Goal: Transaction & Acquisition: Book appointment/travel/reservation

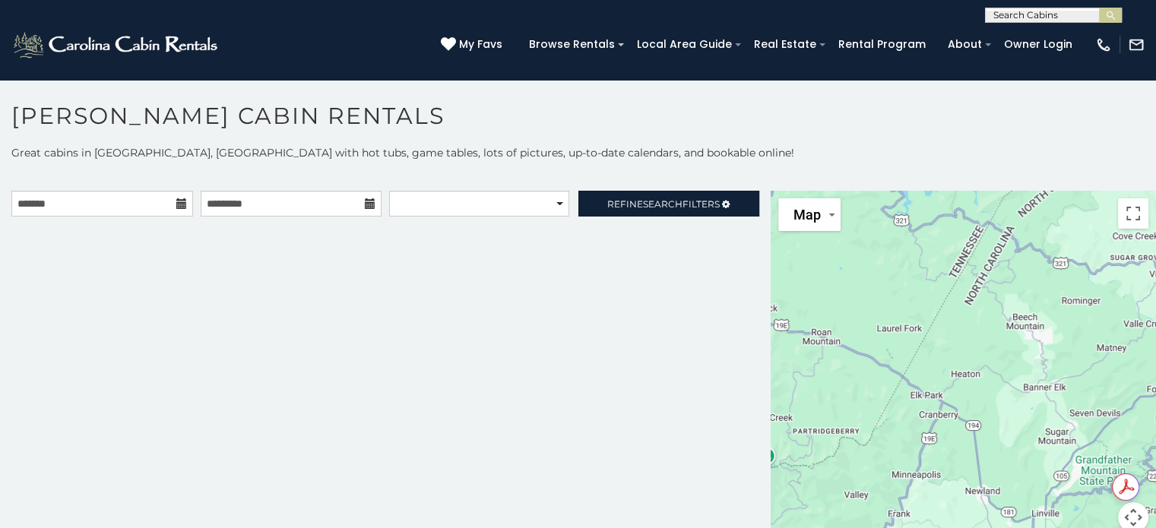
click at [179, 200] on icon at bounding box center [181, 203] width 11 height 11
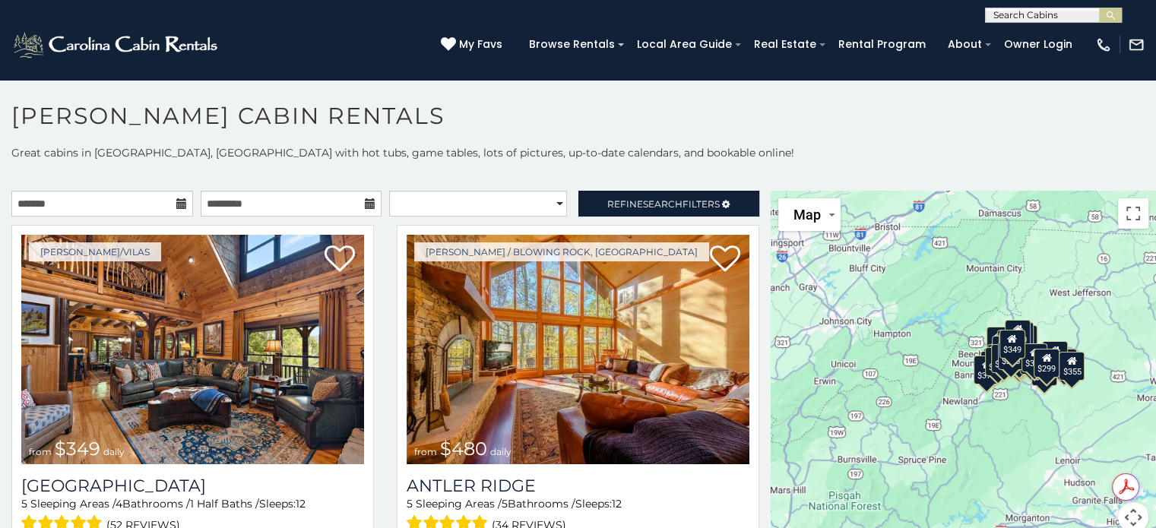
click at [176, 204] on icon at bounding box center [181, 203] width 11 height 11
click at [176, 202] on icon at bounding box center [181, 203] width 11 height 11
click at [141, 203] on input "text" at bounding box center [102, 204] width 182 height 26
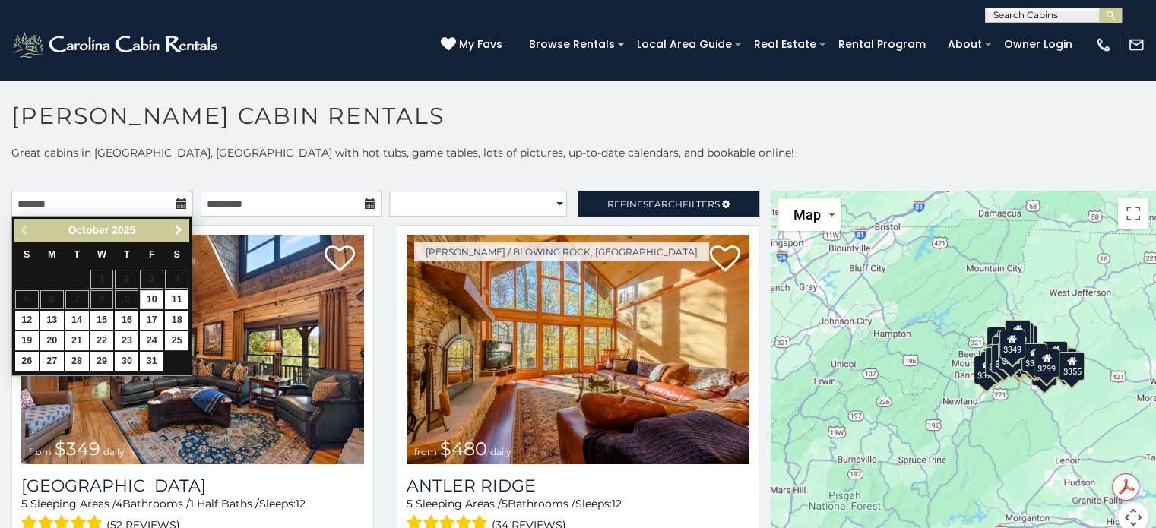
click at [175, 229] on span "Next" at bounding box center [178, 230] width 12 height 12
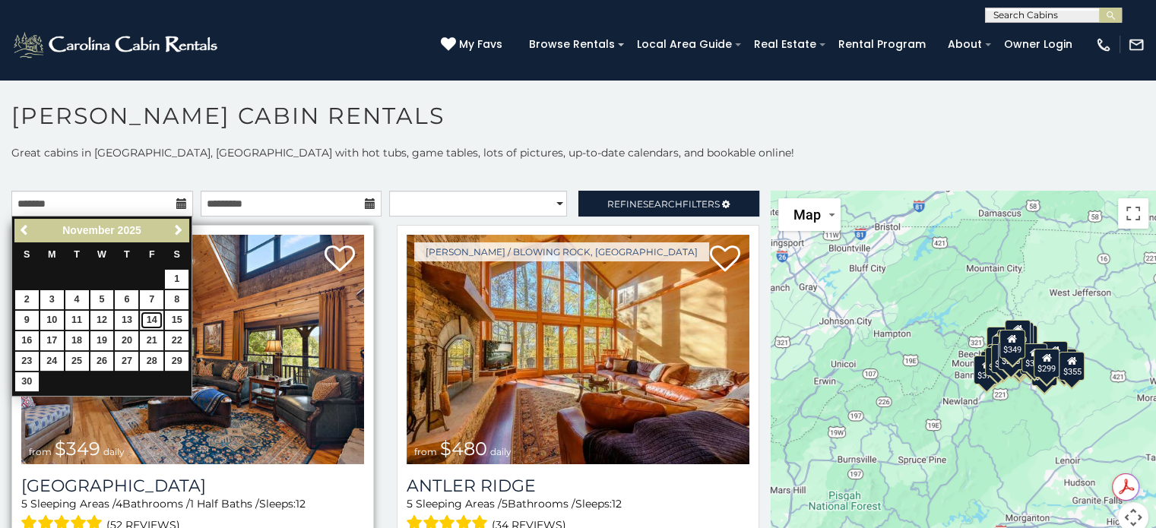
click at [150, 315] on link "14" at bounding box center [152, 320] width 24 height 19
type input "**********"
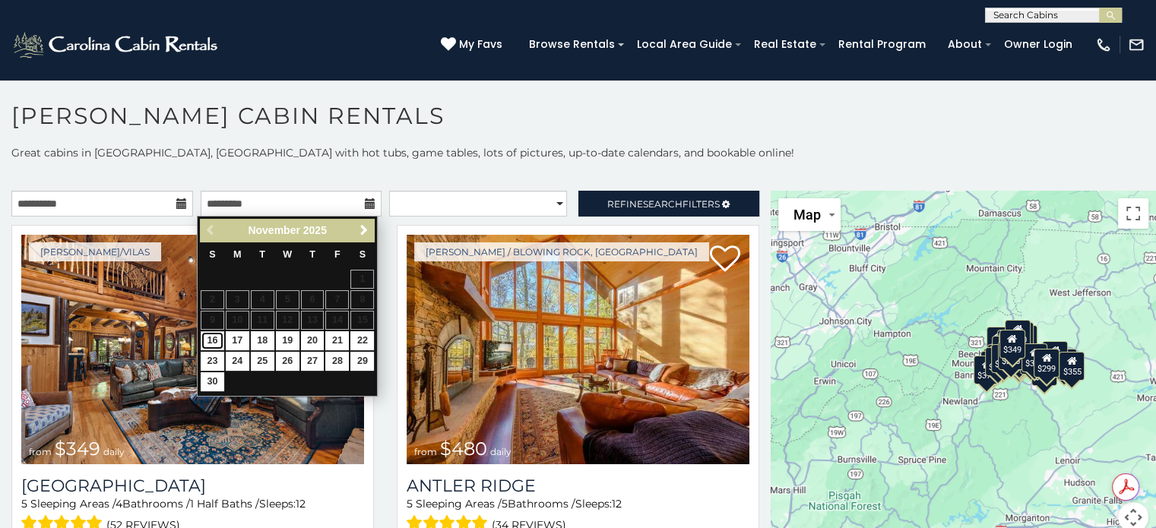
click at [217, 337] on link "16" at bounding box center [213, 340] width 24 height 19
type input "**********"
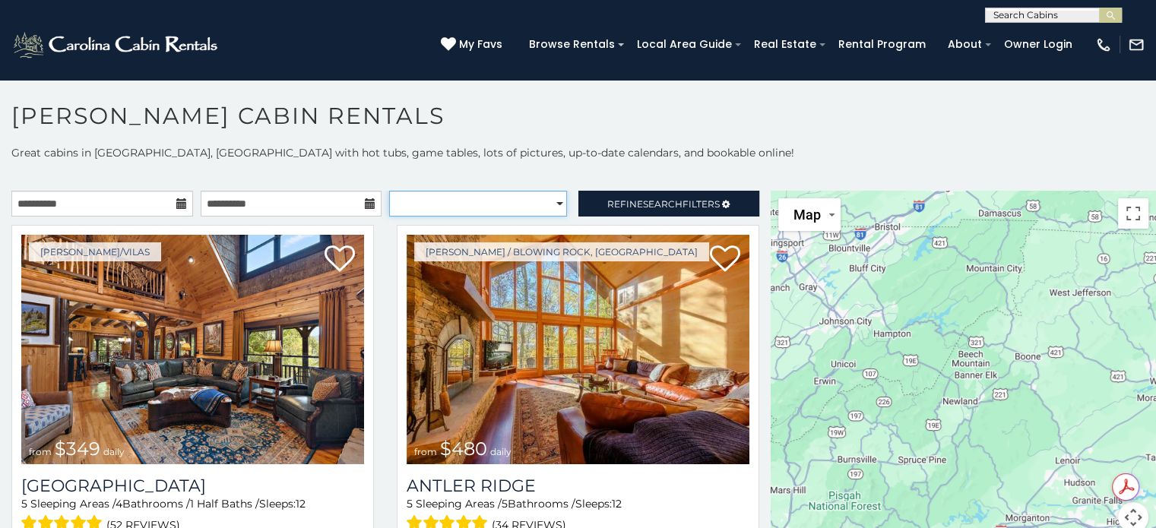
click at [547, 200] on select "**********" at bounding box center [478, 204] width 178 height 26
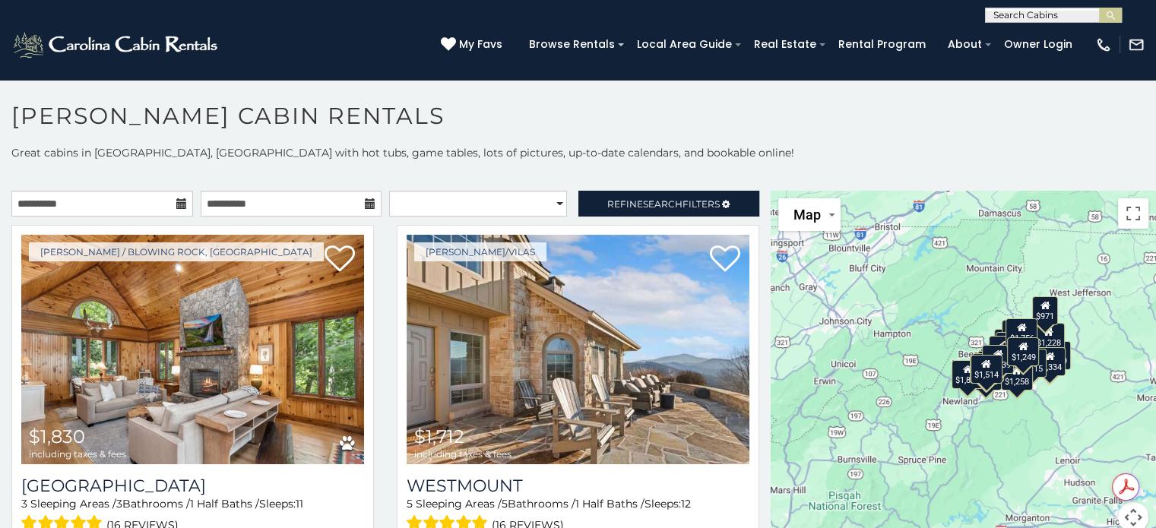
click at [550, 169] on p at bounding box center [578, 175] width 1156 height 15
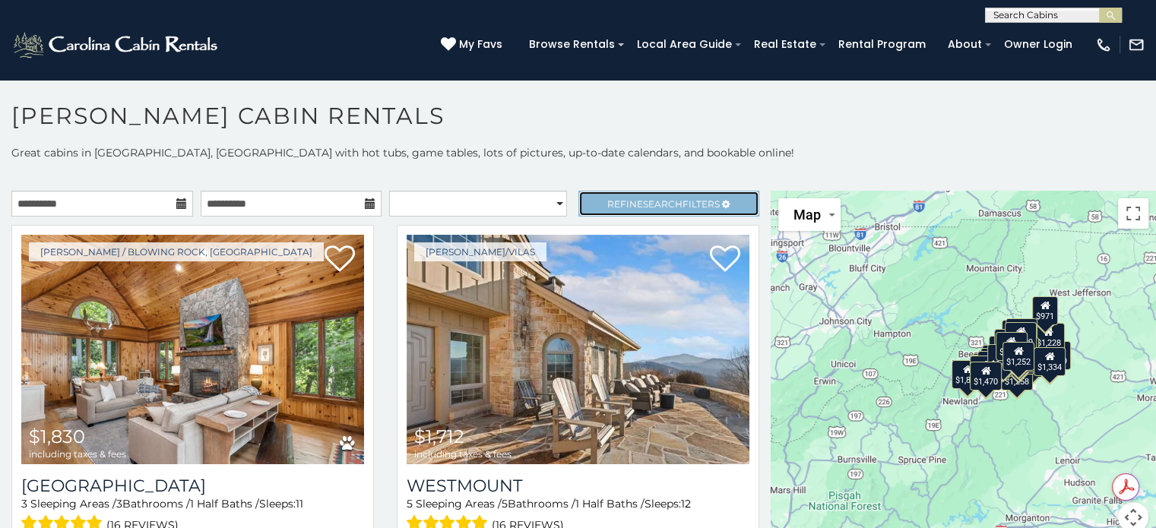
click at [623, 199] on span "Refine Search Filters" at bounding box center [663, 203] width 112 height 11
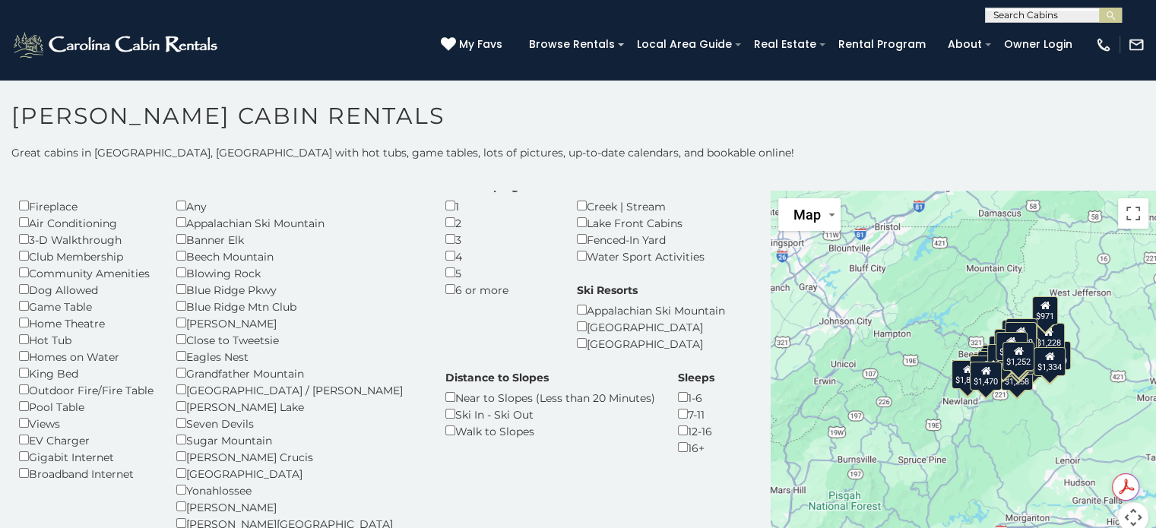
scroll to position [76, 0]
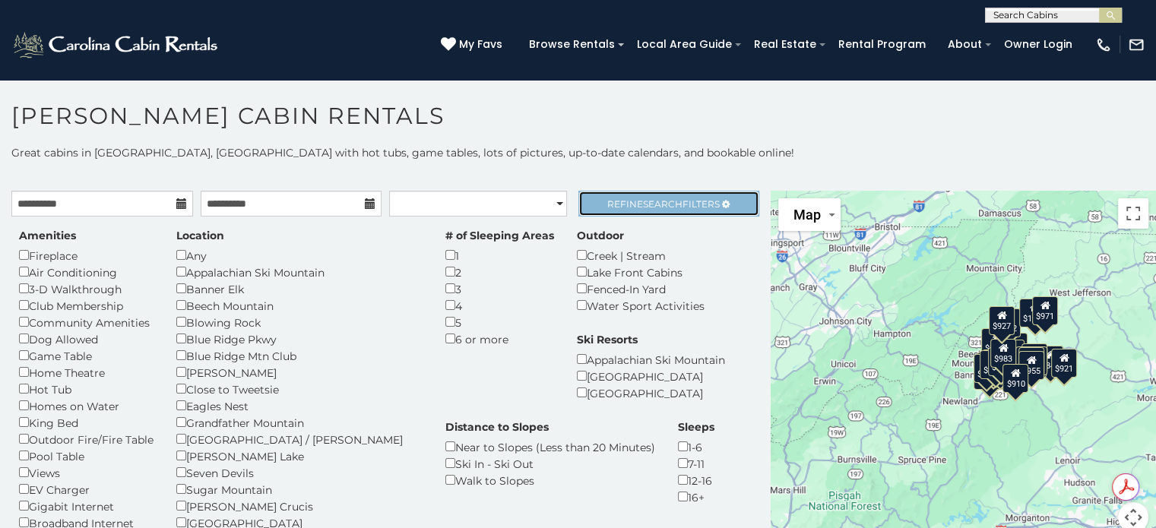
click at [682, 202] on span "Refine Search Filters" at bounding box center [663, 203] width 112 height 11
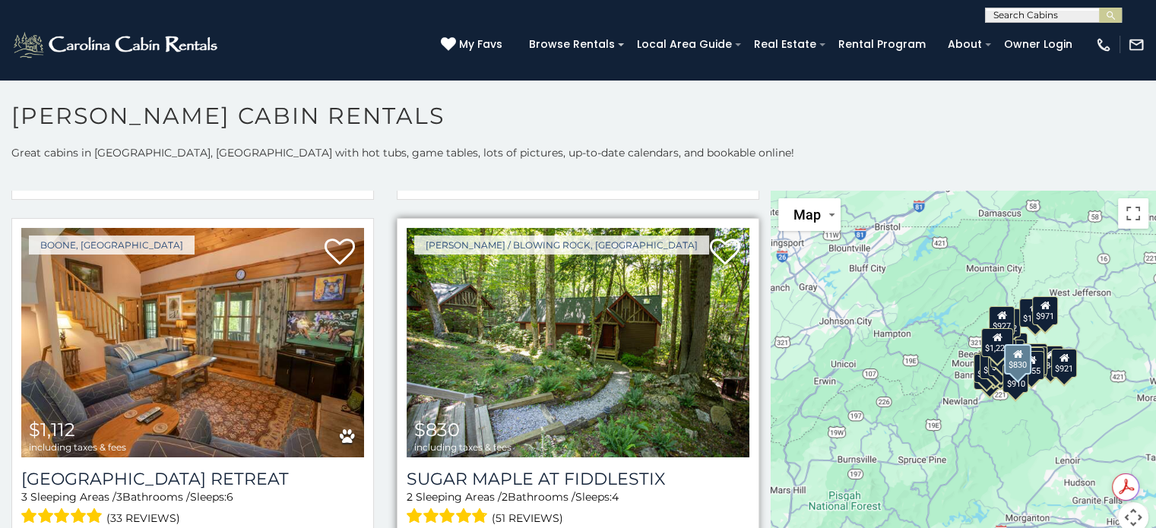
scroll to position [380, 0]
click at [580, 340] on img at bounding box center [577, 342] width 343 height 229
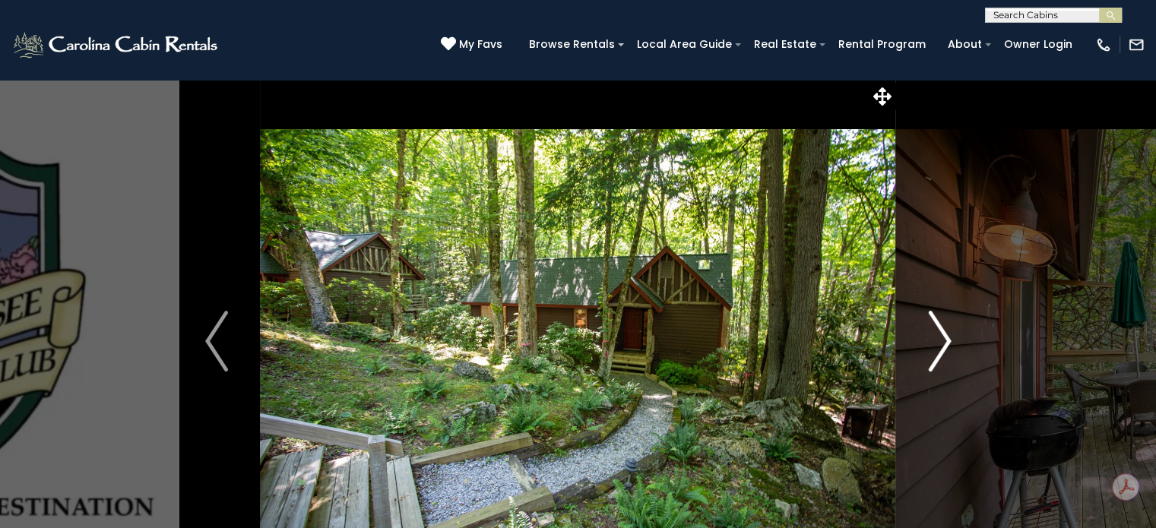
click at [928, 324] on img "Next" at bounding box center [939, 341] width 23 height 61
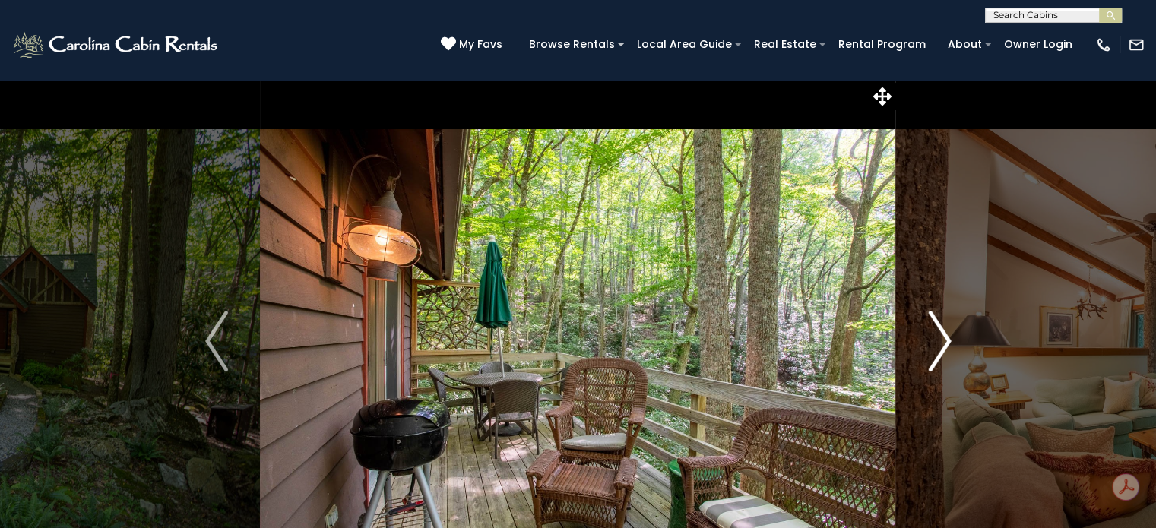
click at [931, 330] on img "Next" at bounding box center [939, 341] width 23 height 61
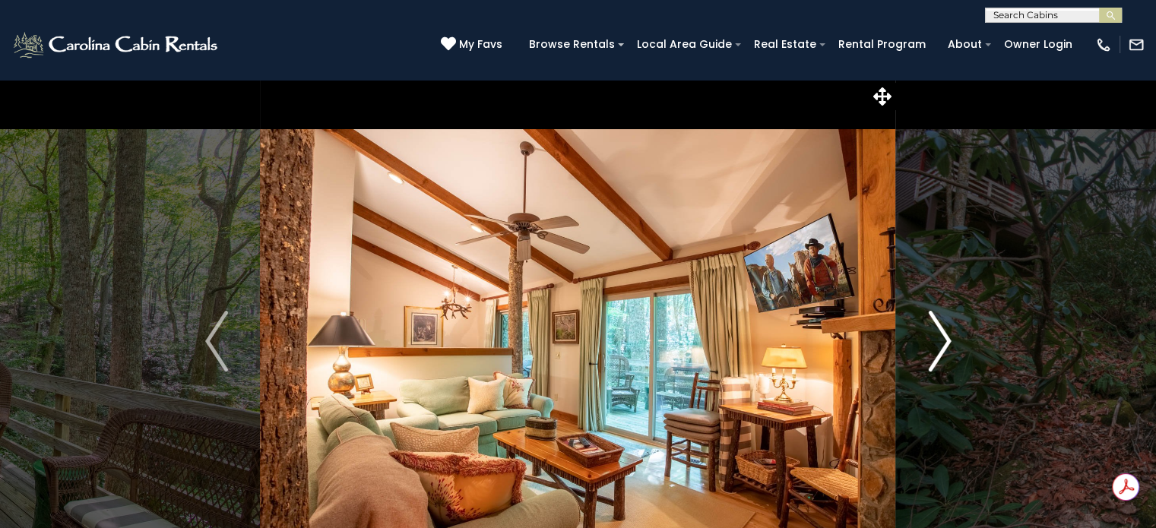
click at [945, 337] on img "Next" at bounding box center [939, 341] width 23 height 61
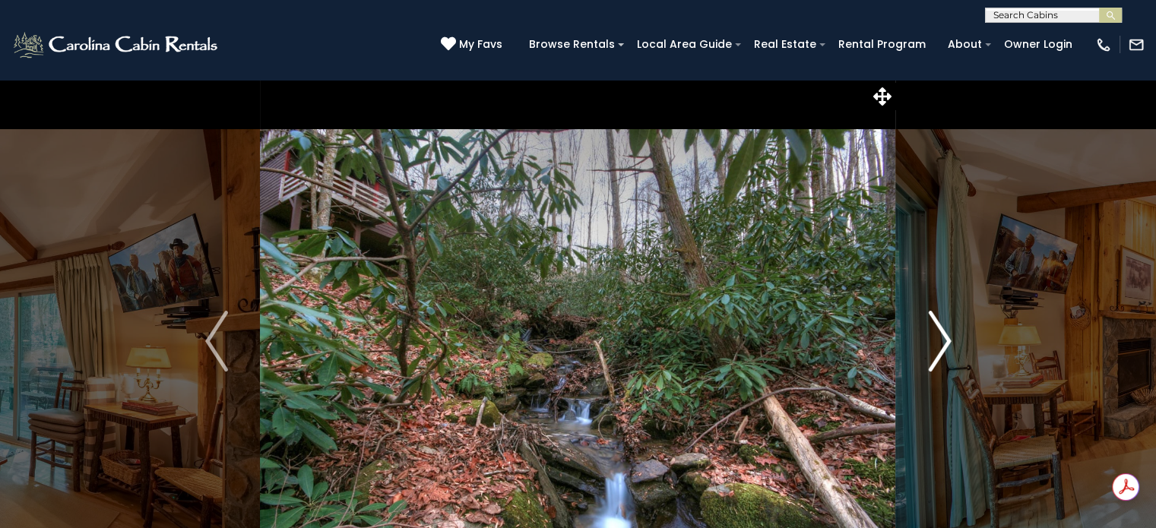
click at [945, 337] on img "Next" at bounding box center [939, 341] width 23 height 61
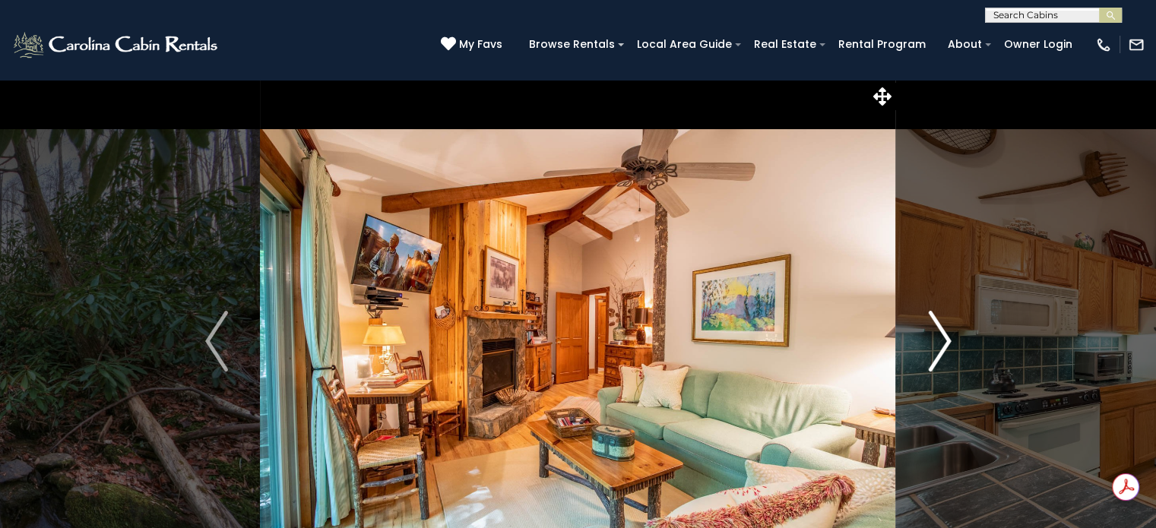
click at [945, 337] on img "Next" at bounding box center [939, 341] width 23 height 61
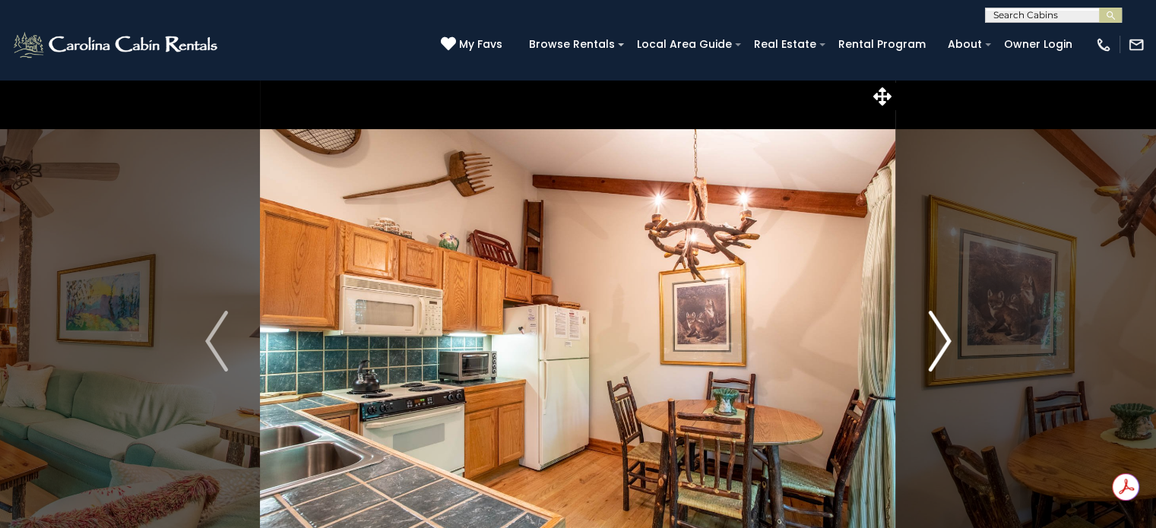
click at [945, 337] on img "Next" at bounding box center [939, 341] width 23 height 61
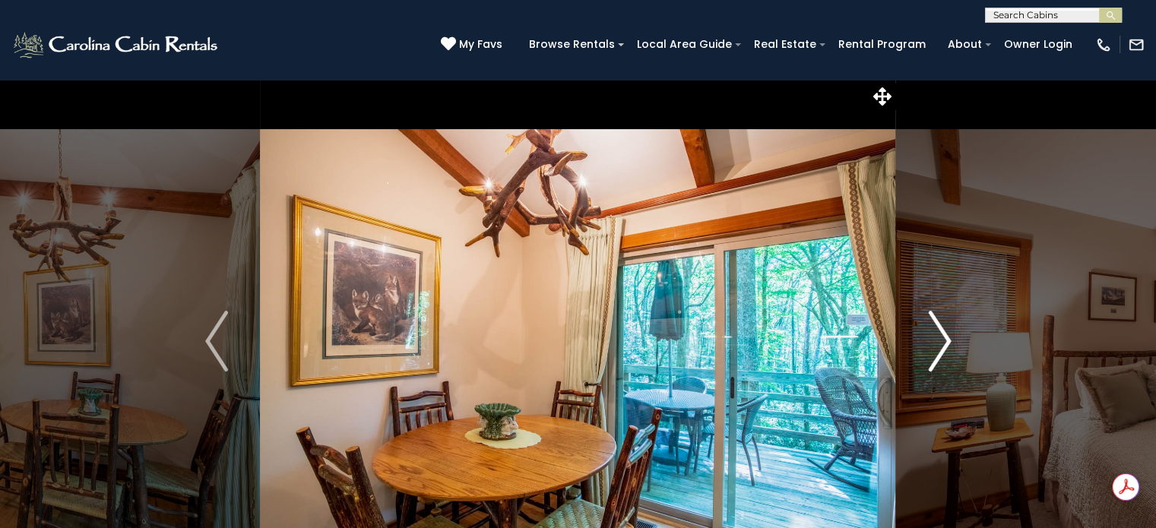
click at [945, 337] on img "Next" at bounding box center [939, 341] width 23 height 61
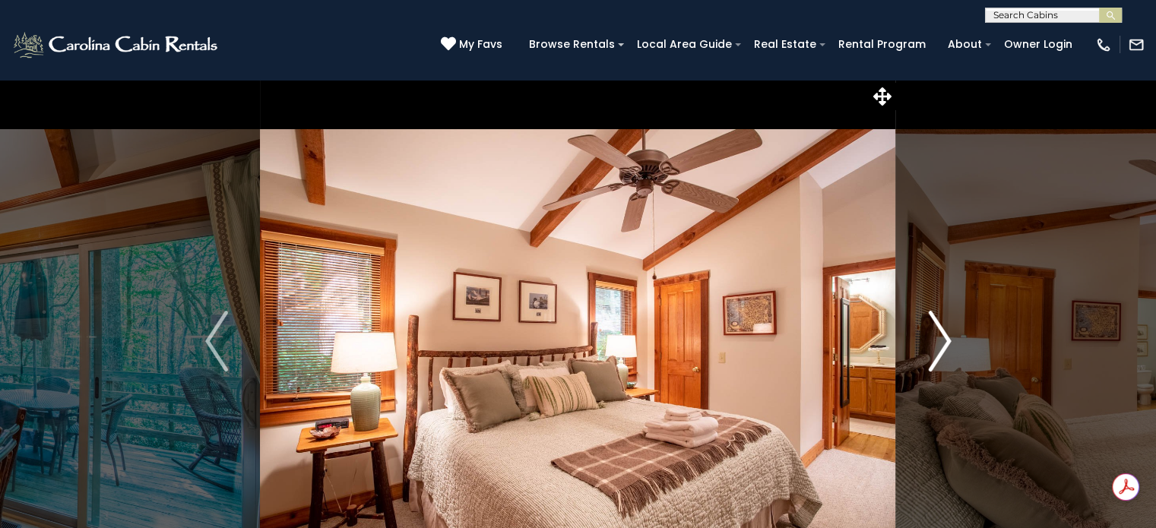
click at [945, 337] on img "Next" at bounding box center [939, 341] width 23 height 61
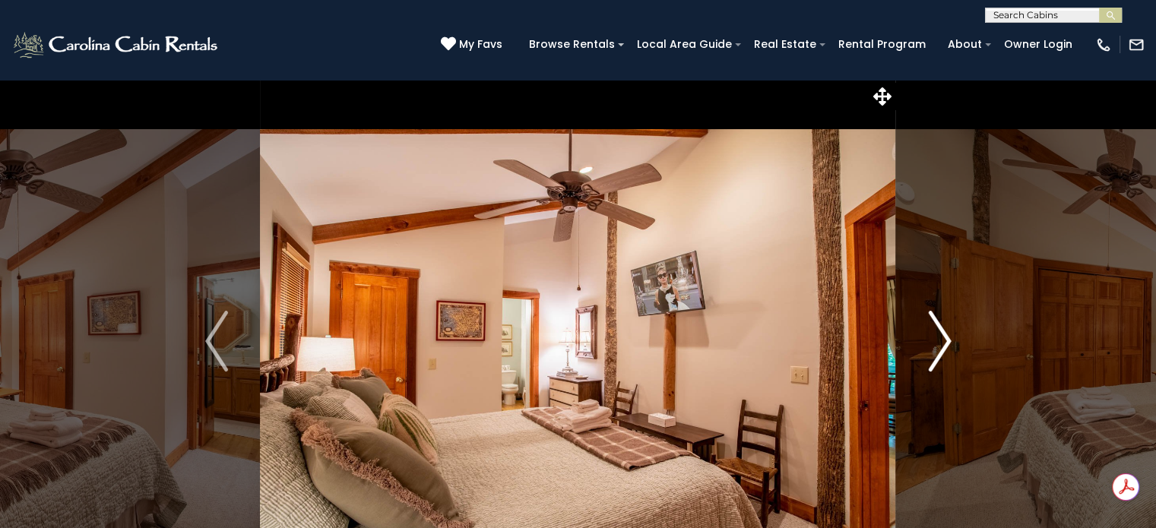
click at [945, 337] on img "Next" at bounding box center [939, 341] width 23 height 61
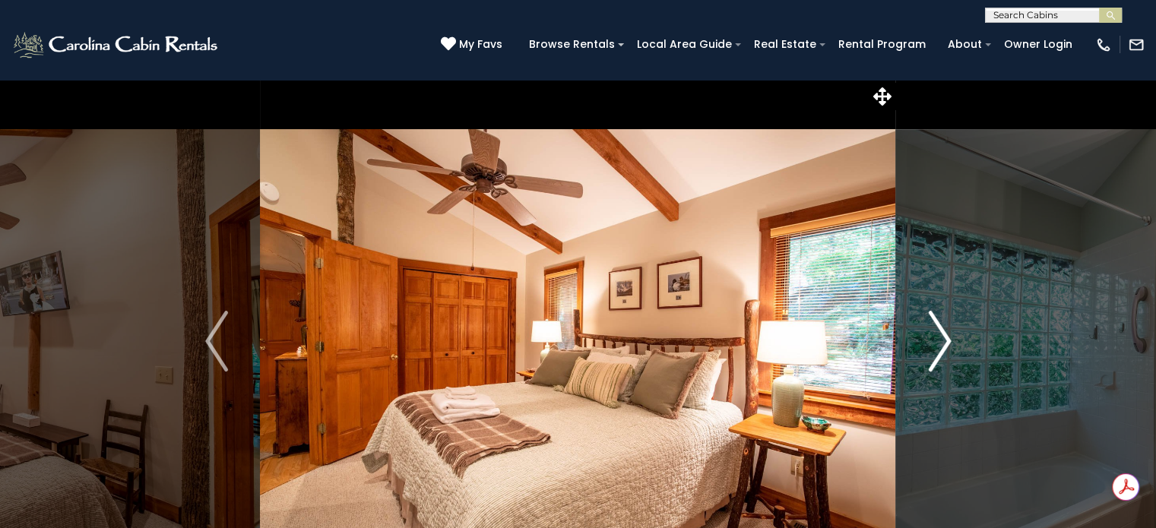
click at [945, 337] on img "Next" at bounding box center [939, 341] width 23 height 61
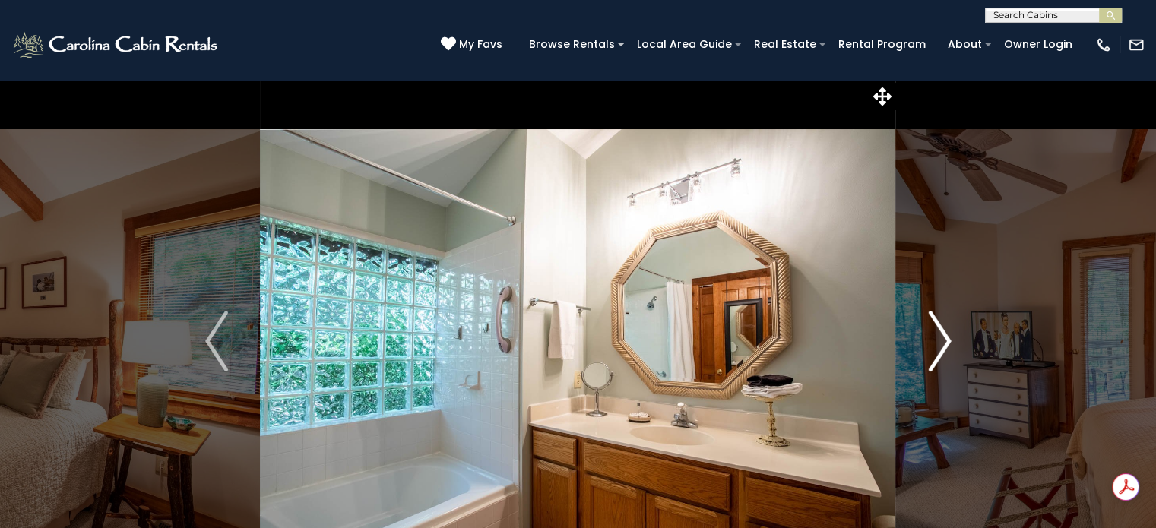
click at [945, 337] on img "Next" at bounding box center [939, 341] width 23 height 61
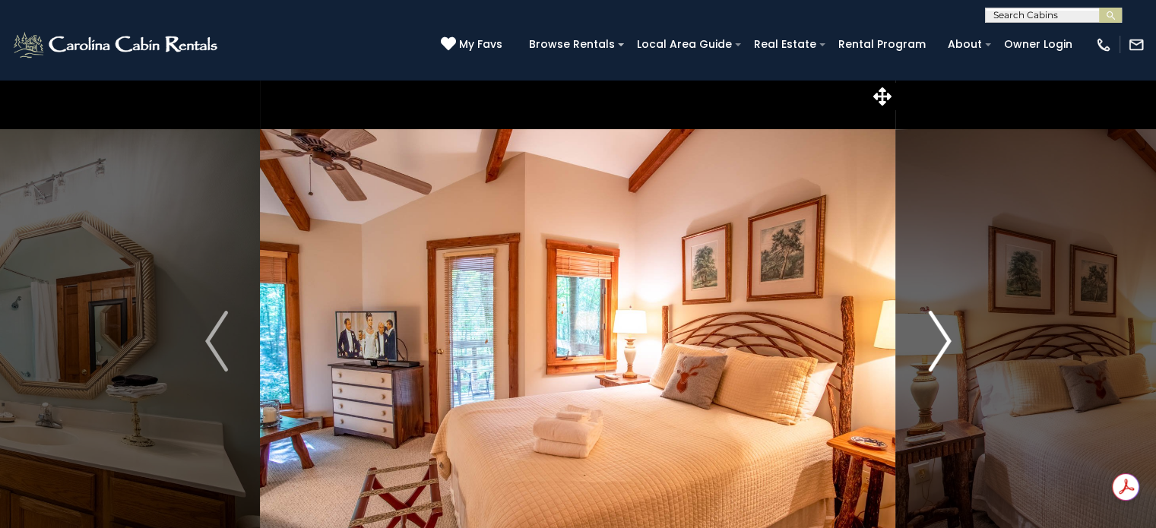
click at [945, 337] on img "Next" at bounding box center [939, 341] width 23 height 61
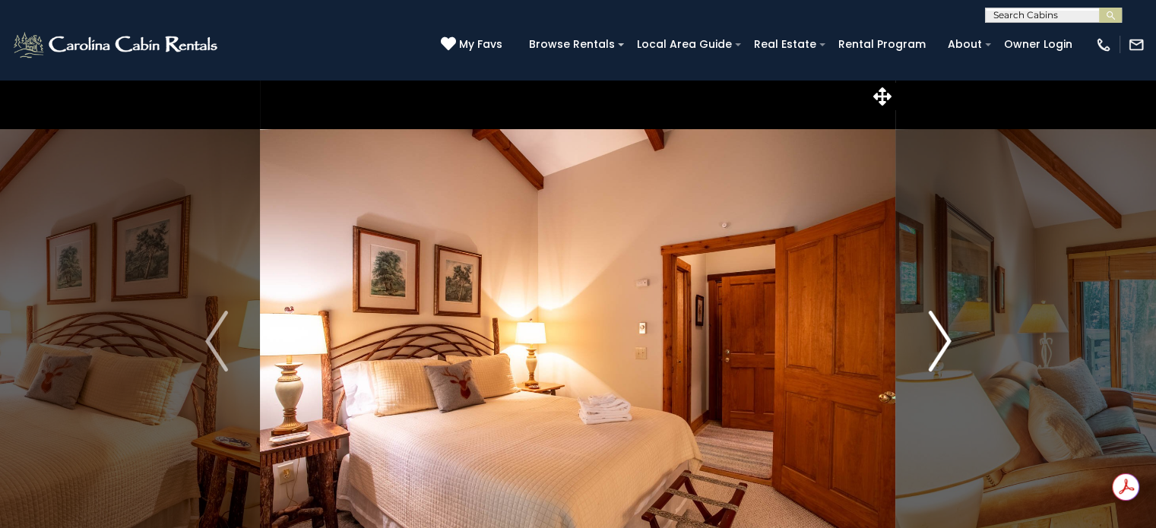
click at [945, 337] on img "Next" at bounding box center [939, 341] width 23 height 61
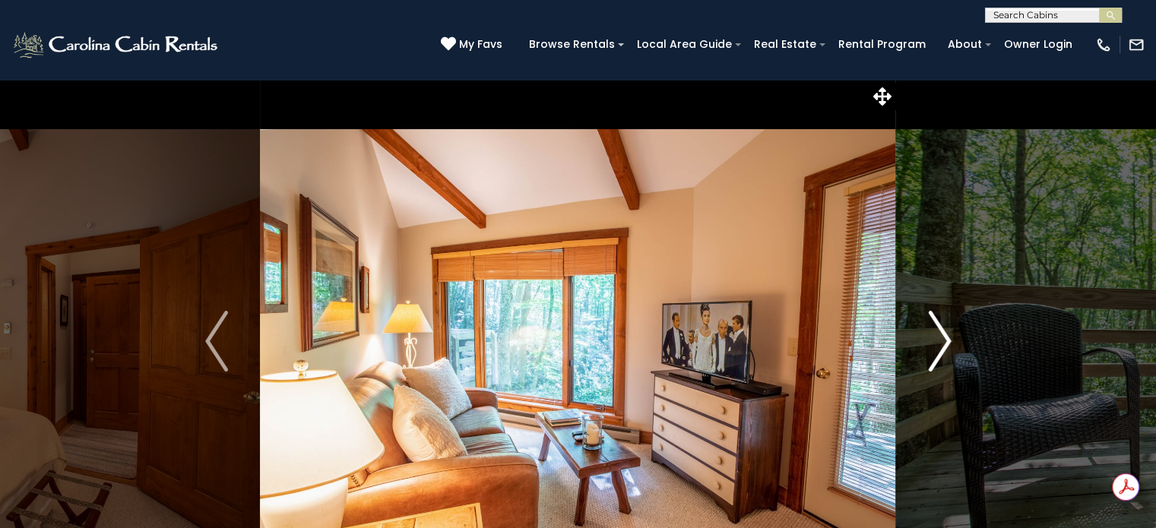
click at [944, 337] on img "Next" at bounding box center [939, 341] width 23 height 61
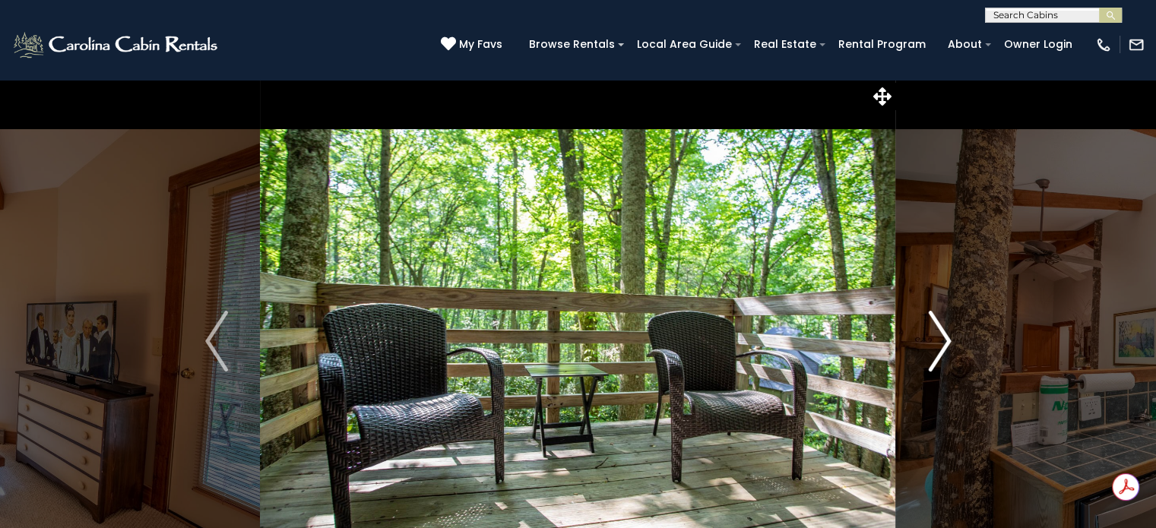
click at [943, 337] on img "Next" at bounding box center [939, 341] width 23 height 61
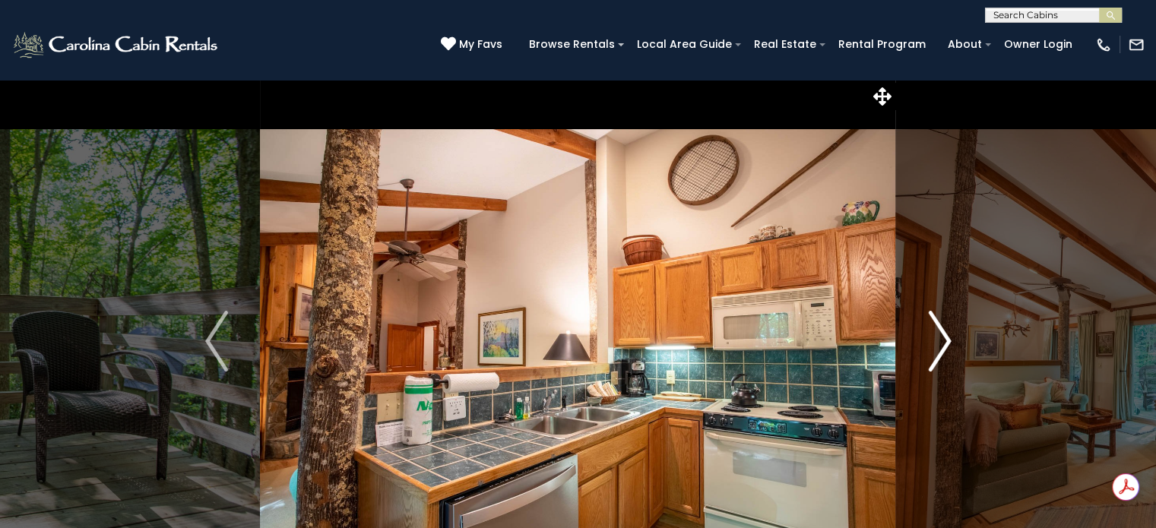
click at [943, 337] on img "Next" at bounding box center [939, 341] width 23 height 61
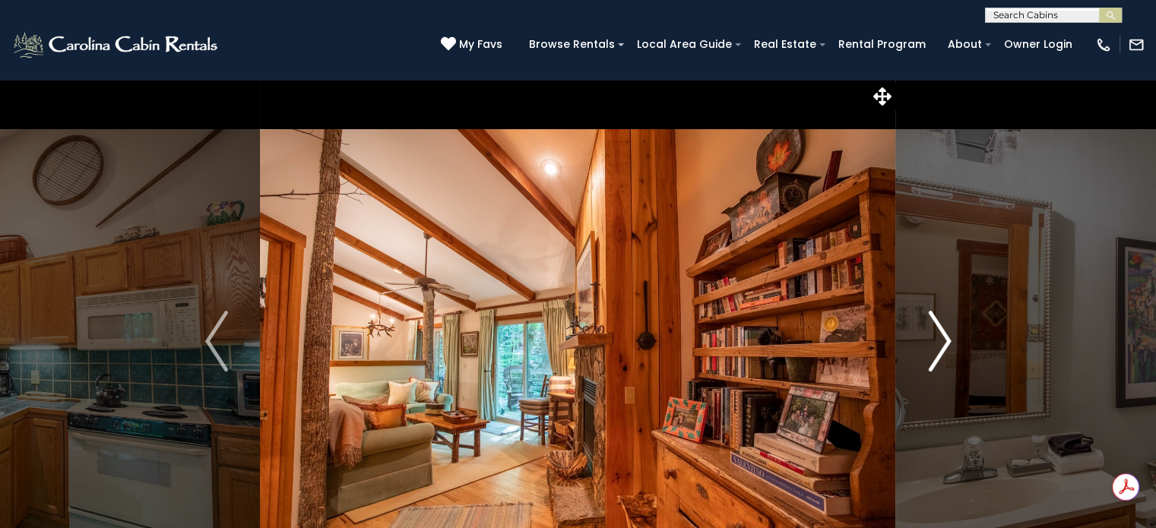
click at [943, 337] on img "Next" at bounding box center [939, 341] width 23 height 61
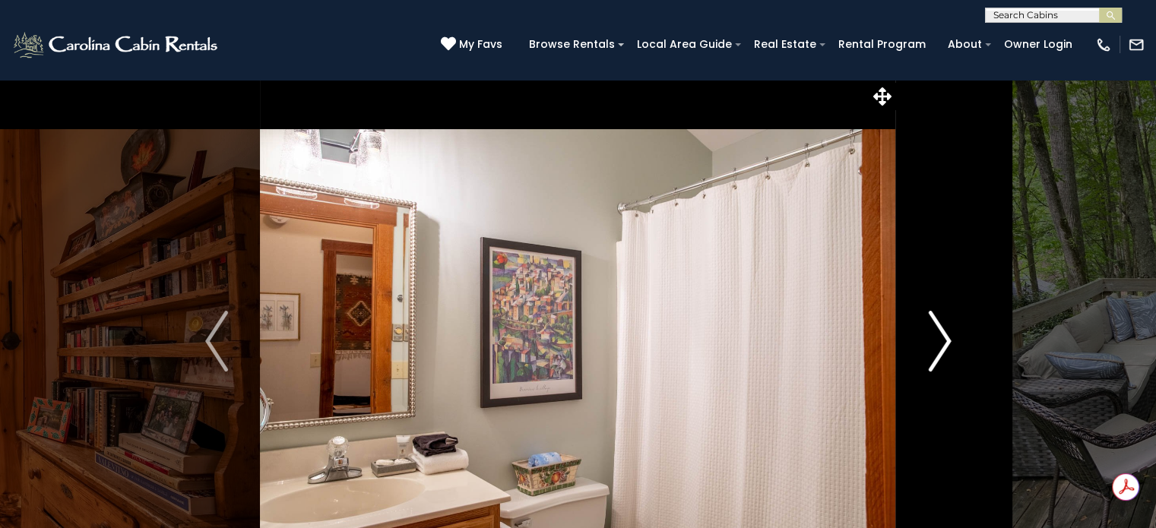
click at [943, 337] on img "Next" at bounding box center [939, 341] width 23 height 61
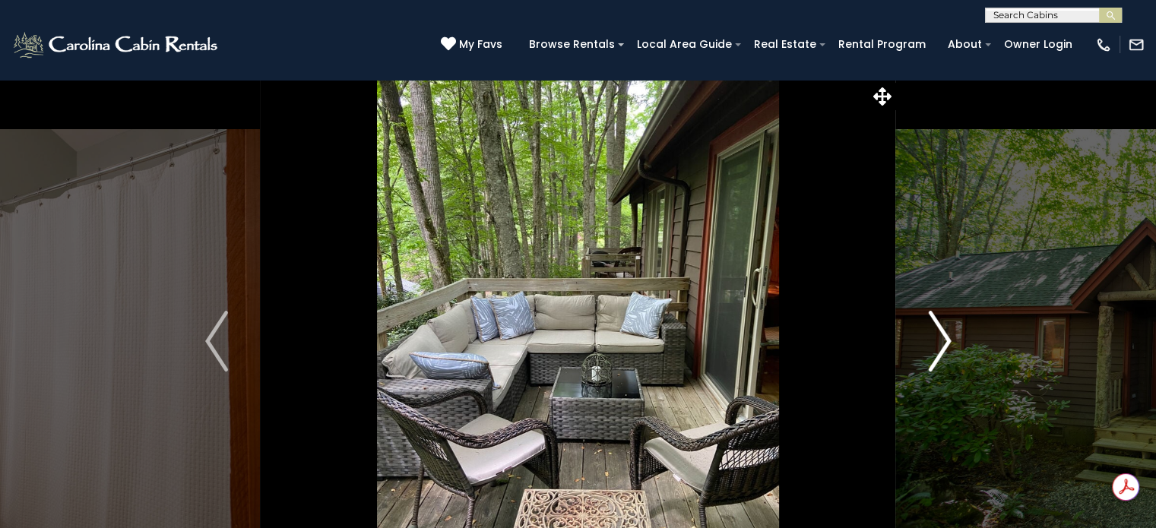
click at [943, 337] on img "Next" at bounding box center [939, 341] width 23 height 61
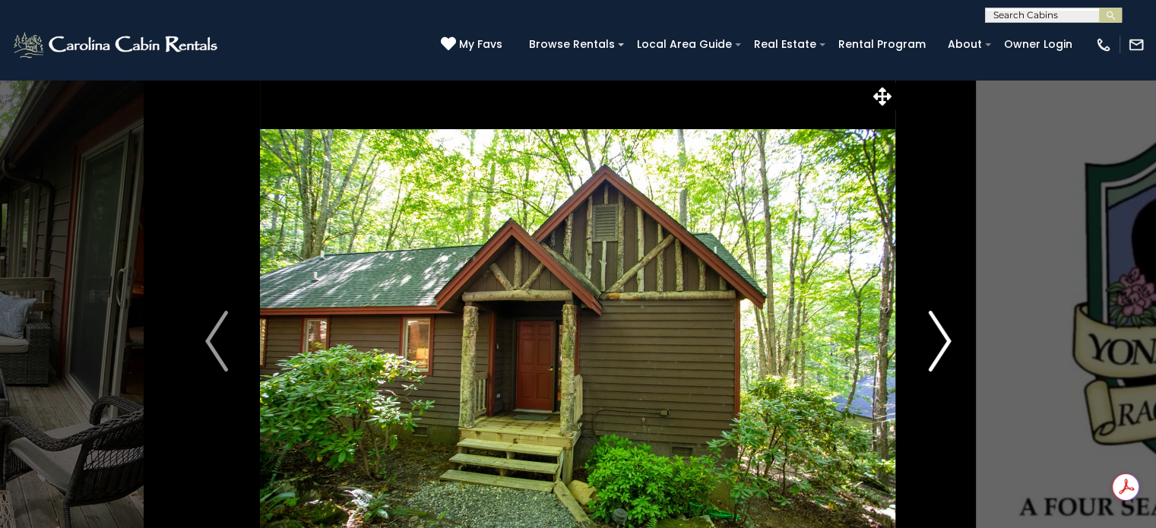
click at [943, 337] on img "Next" at bounding box center [939, 341] width 23 height 61
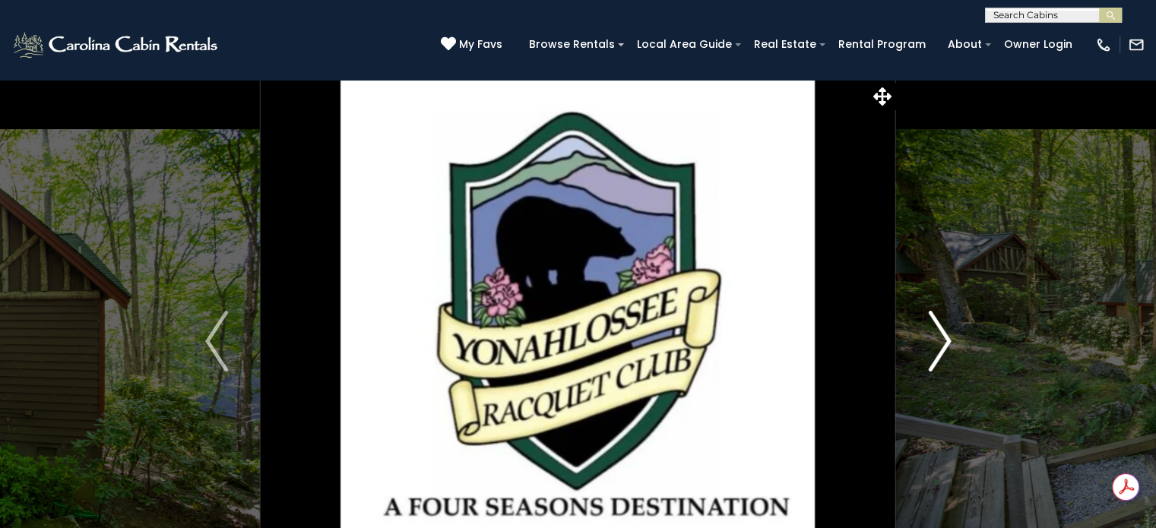
click at [943, 337] on img "Next" at bounding box center [939, 341] width 23 height 61
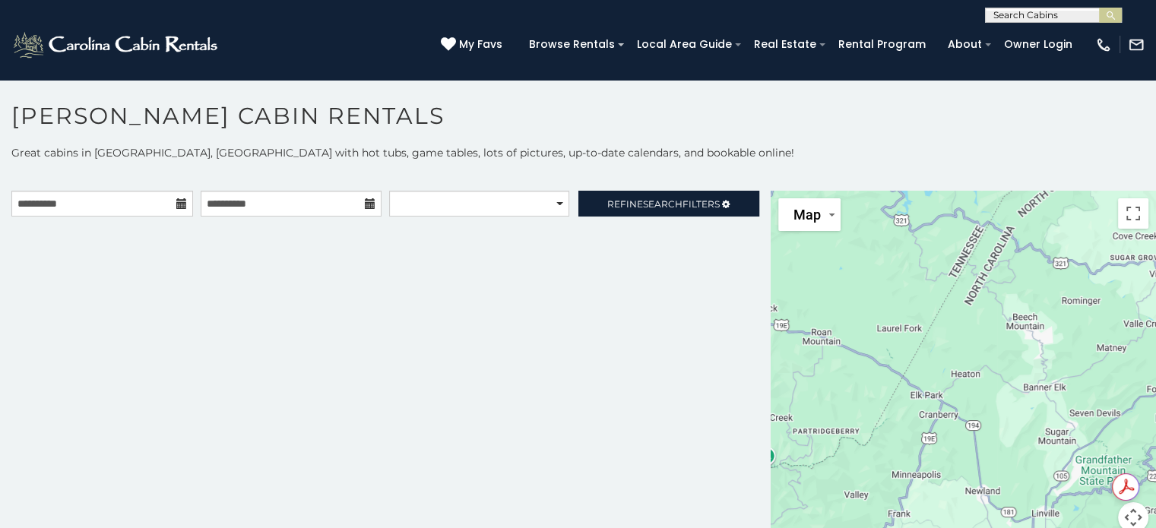
scroll to position [14, 0]
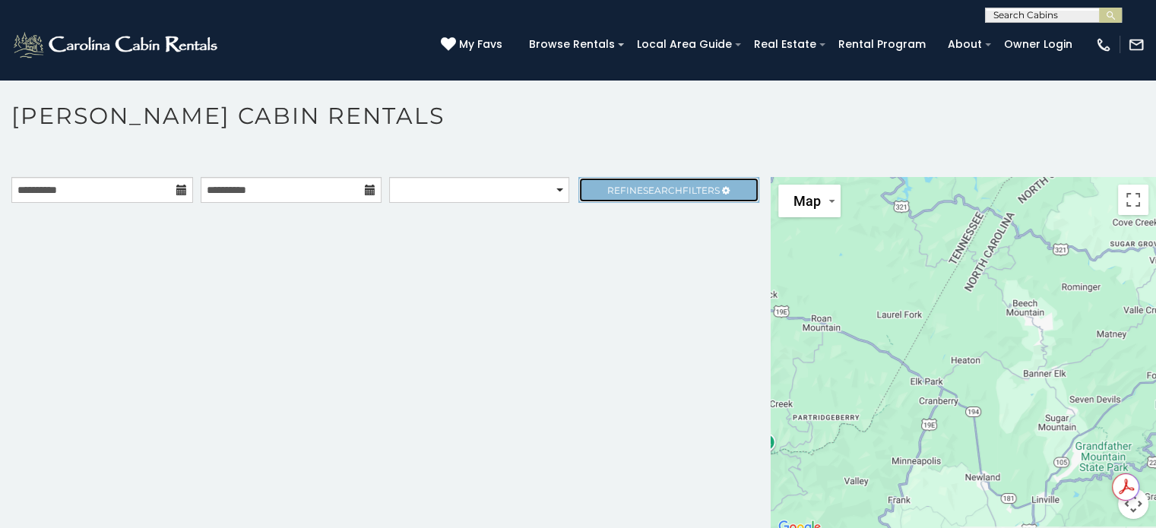
click at [620, 185] on span "Refine Search Filters" at bounding box center [663, 190] width 112 height 11
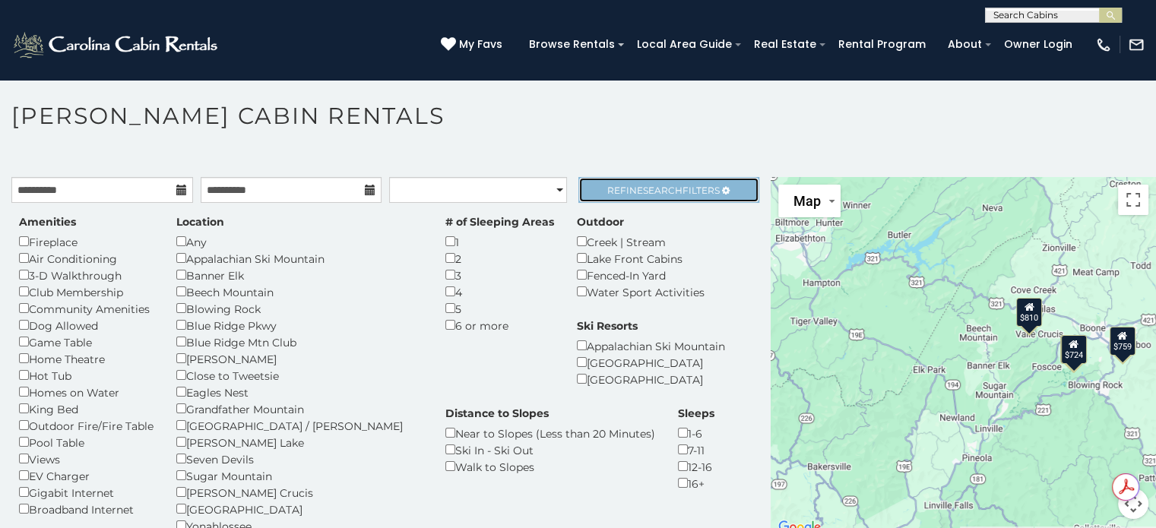
click at [680, 186] on span "Refine Search Filters" at bounding box center [663, 190] width 112 height 11
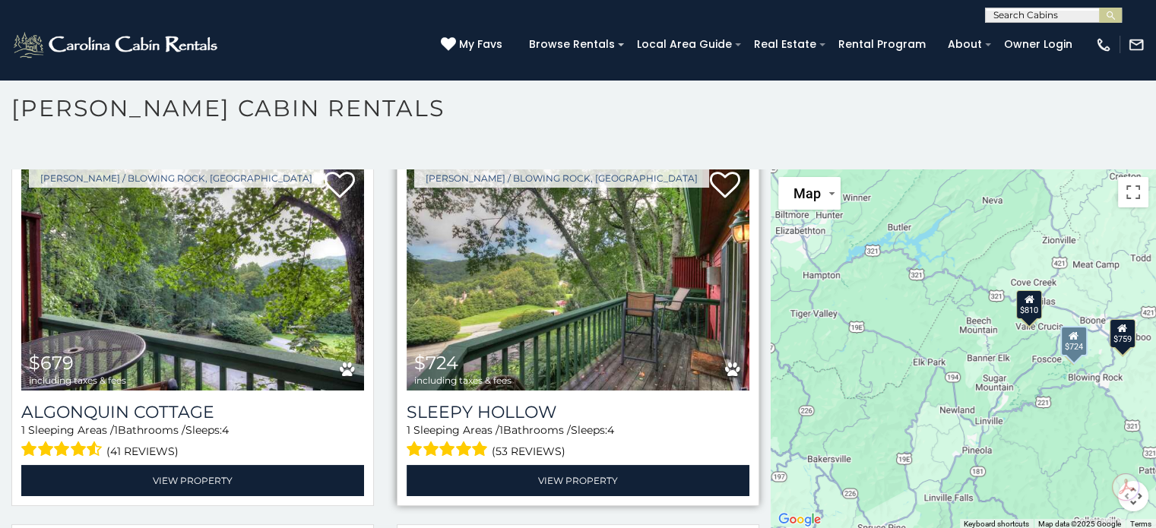
scroll to position [31, 0]
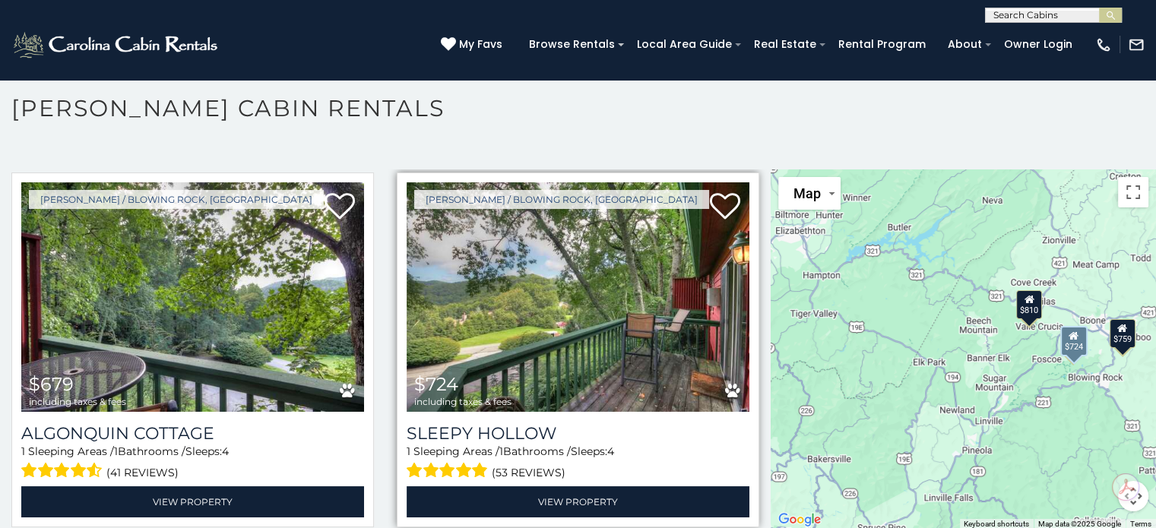
click at [596, 339] on img at bounding box center [577, 296] width 343 height 229
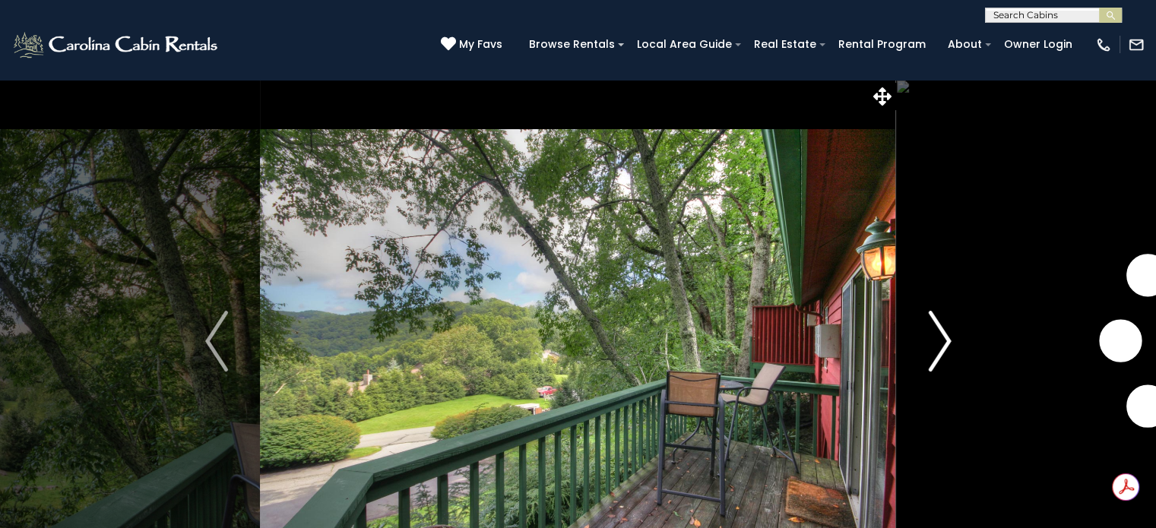
click at [938, 343] on img "Next" at bounding box center [939, 341] width 23 height 61
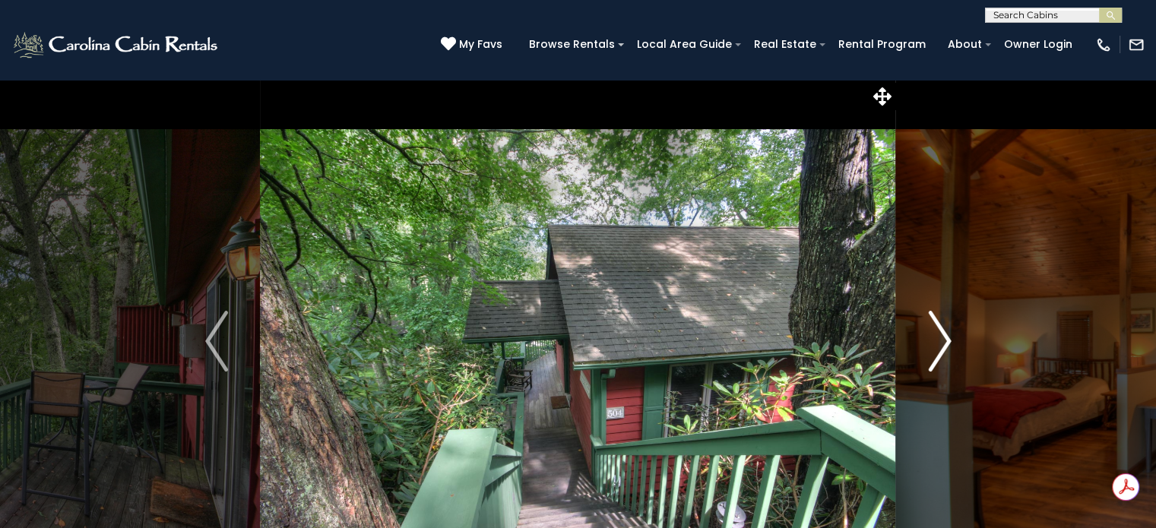
click at [938, 343] on img "Next" at bounding box center [939, 341] width 23 height 61
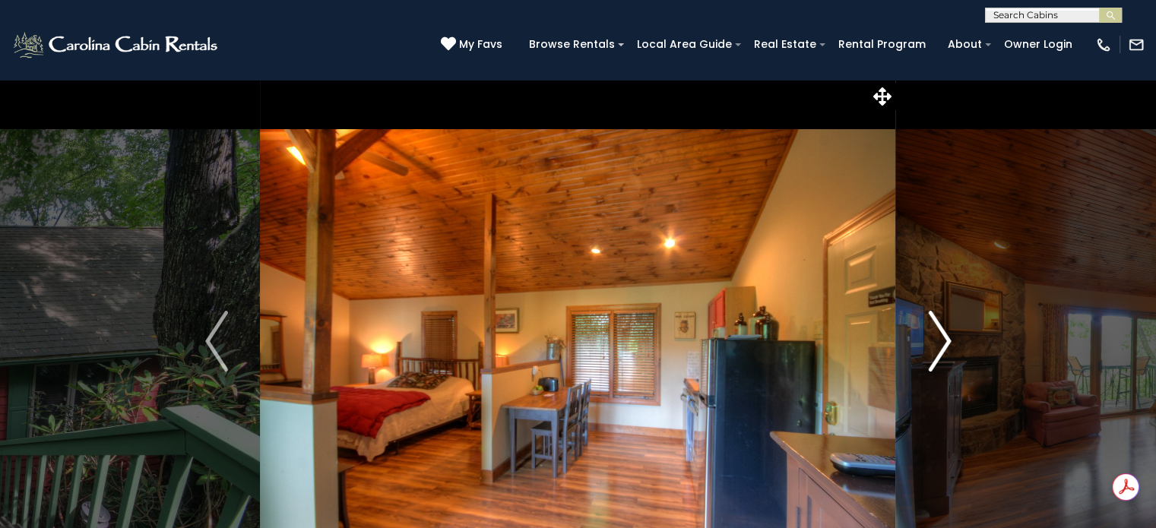
click at [938, 343] on img "Next" at bounding box center [939, 341] width 23 height 61
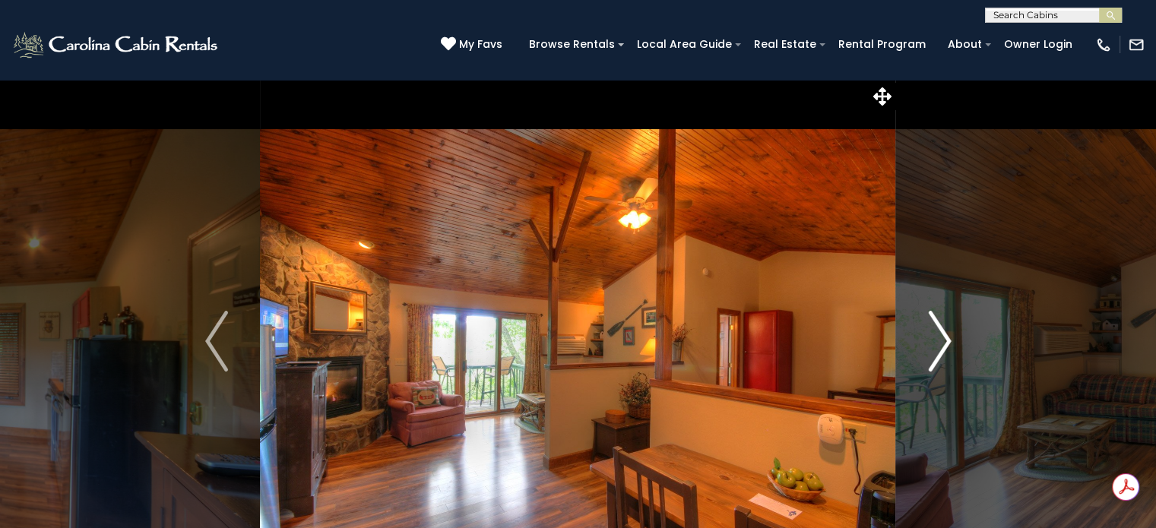
click at [938, 343] on img "Next" at bounding box center [939, 341] width 23 height 61
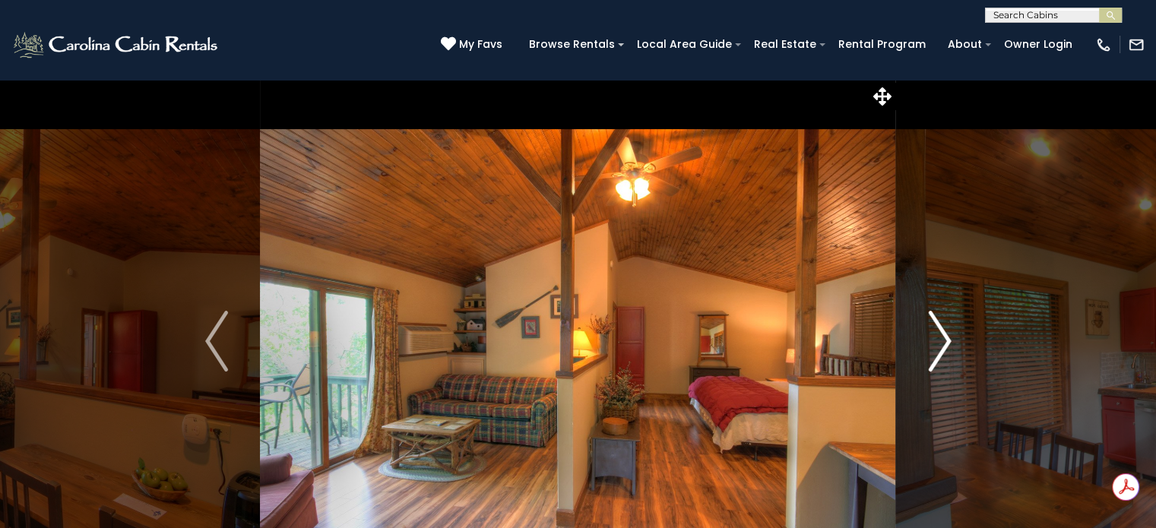
click at [938, 343] on img "Next" at bounding box center [939, 341] width 23 height 61
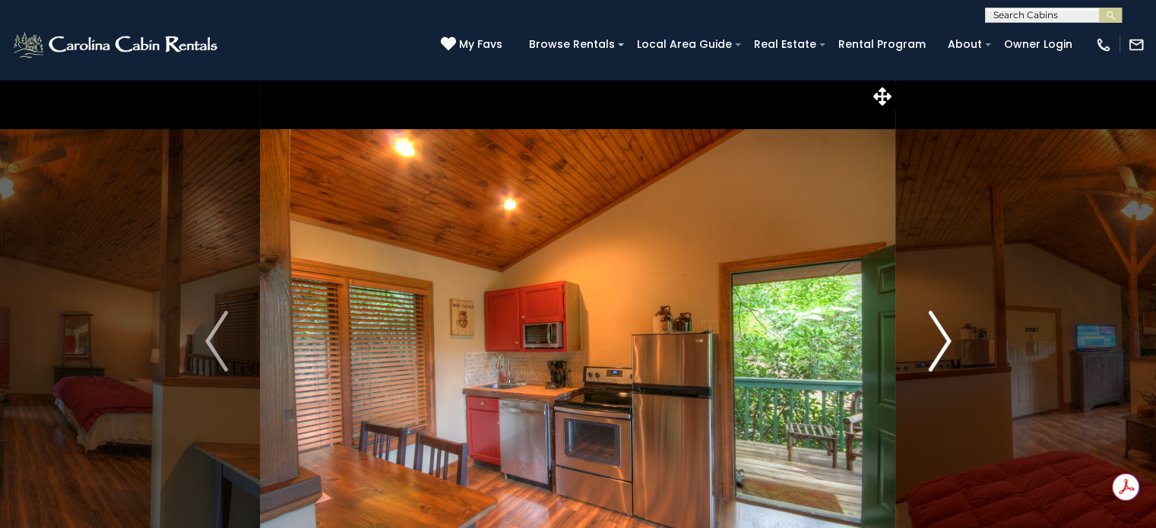
click at [938, 343] on img "Next" at bounding box center [939, 341] width 23 height 61
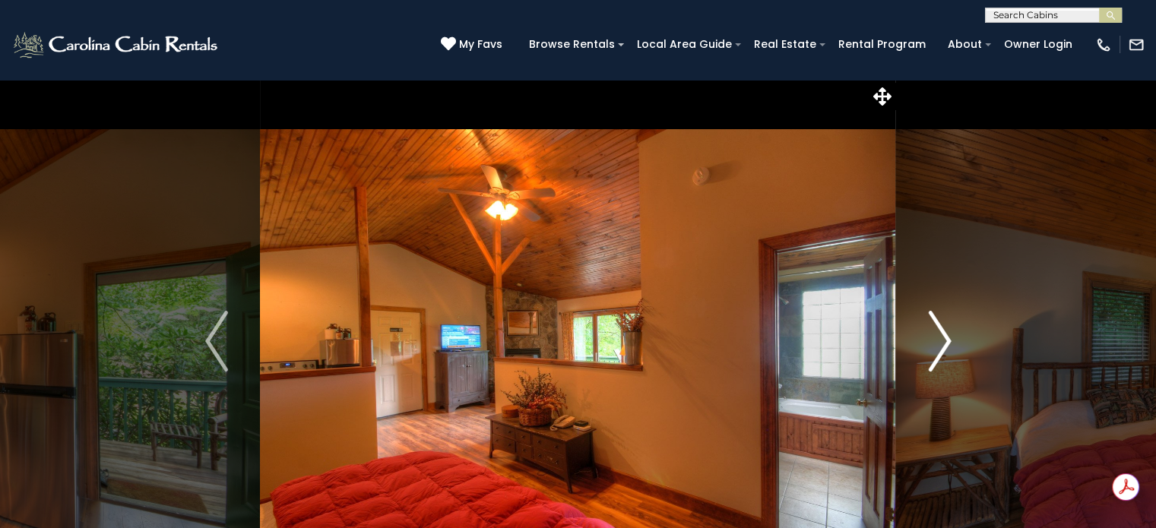
click at [938, 343] on img "Next" at bounding box center [939, 341] width 23 height 61
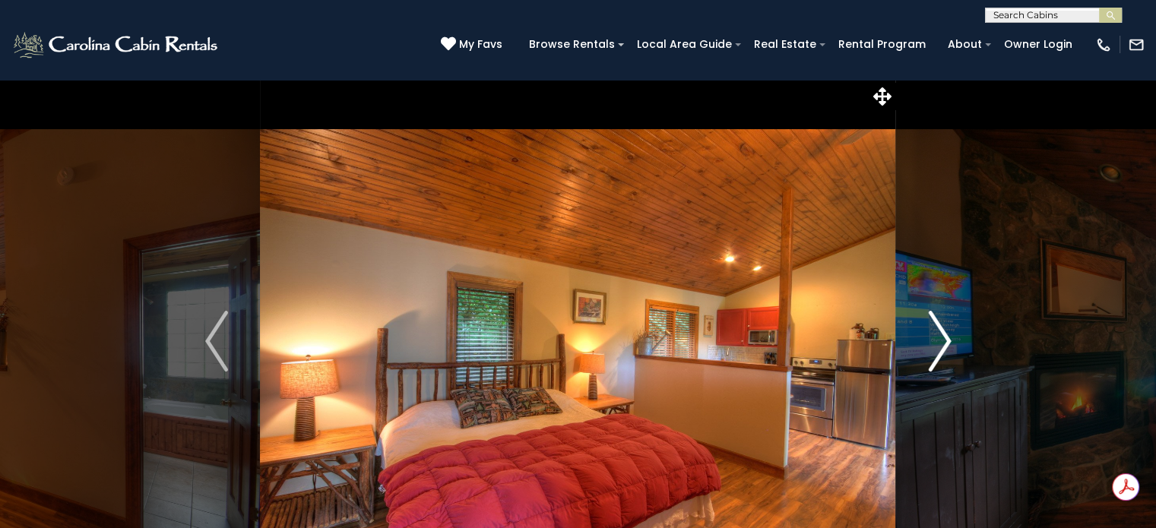
click at [938, 343] on img "Next" at bounding box center [939, 341] width 23 height 61
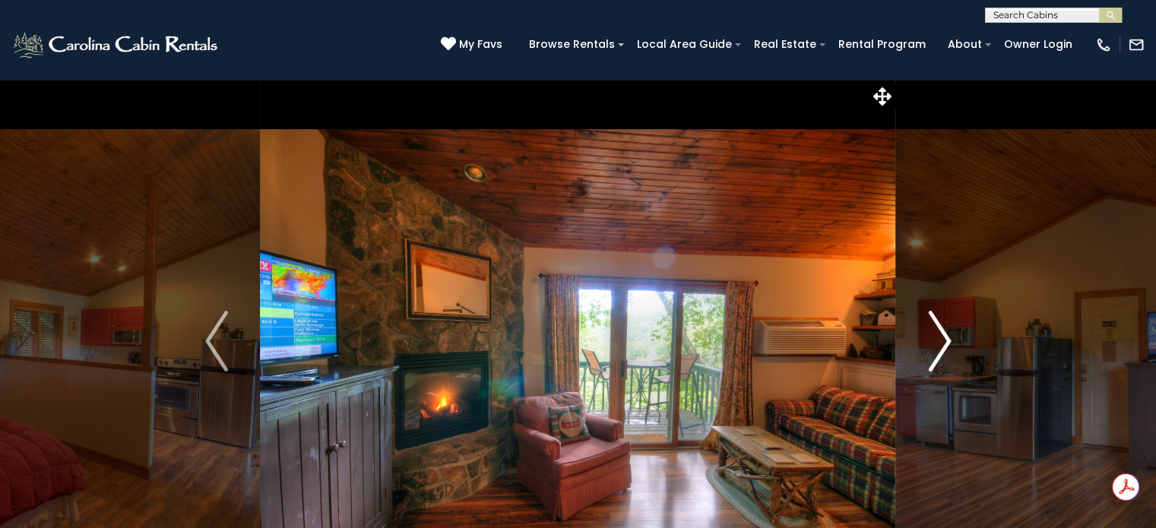
click at [938, 343] on img "Next" at bounding box center [939, 341] width 23 height 61
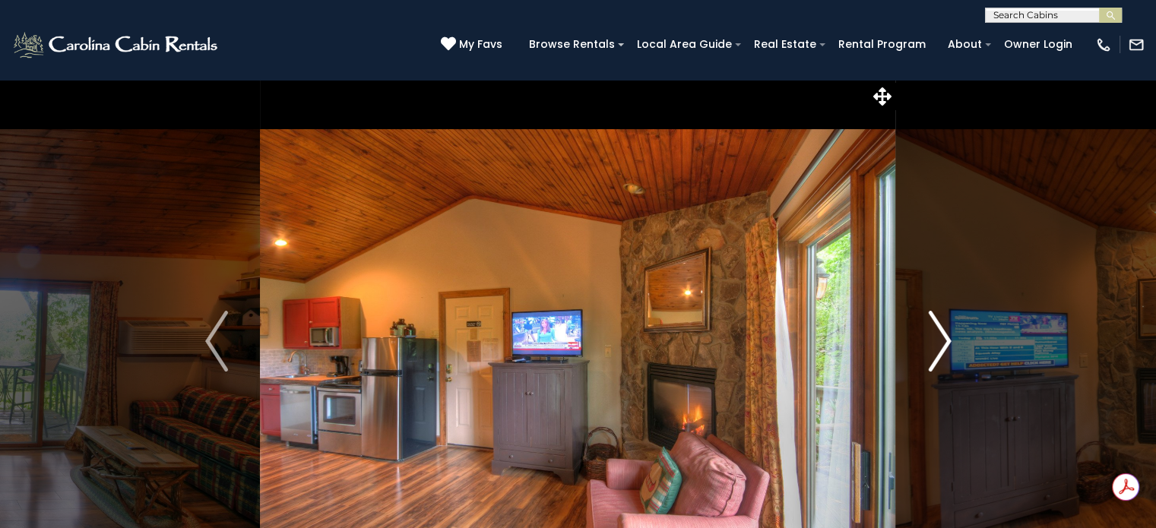
click at [938, 343] on img "Next" at bounding box center [939, 341] width 23 height 61
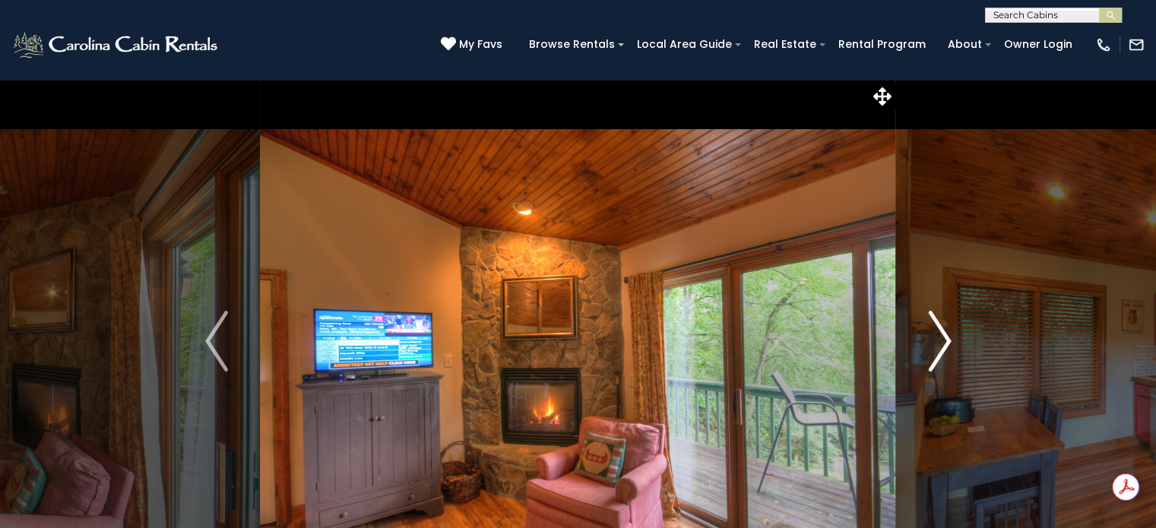
click at [942, 337] on img "Next" at bounding box center [939, 341] width 23 height 61
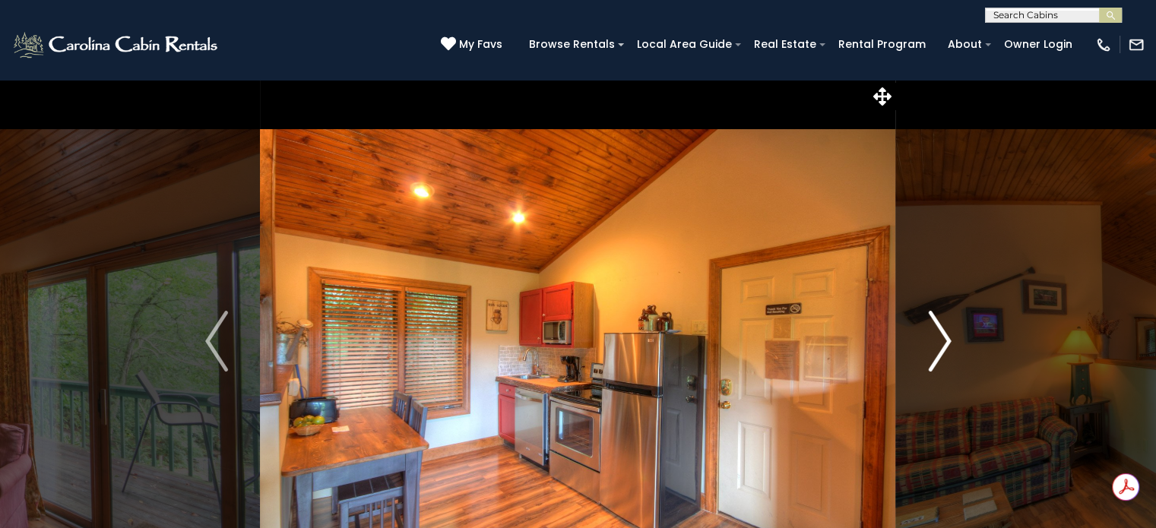
click at [942, 337] on img "Next" at bounding box center [939, 341] width 23 height 61
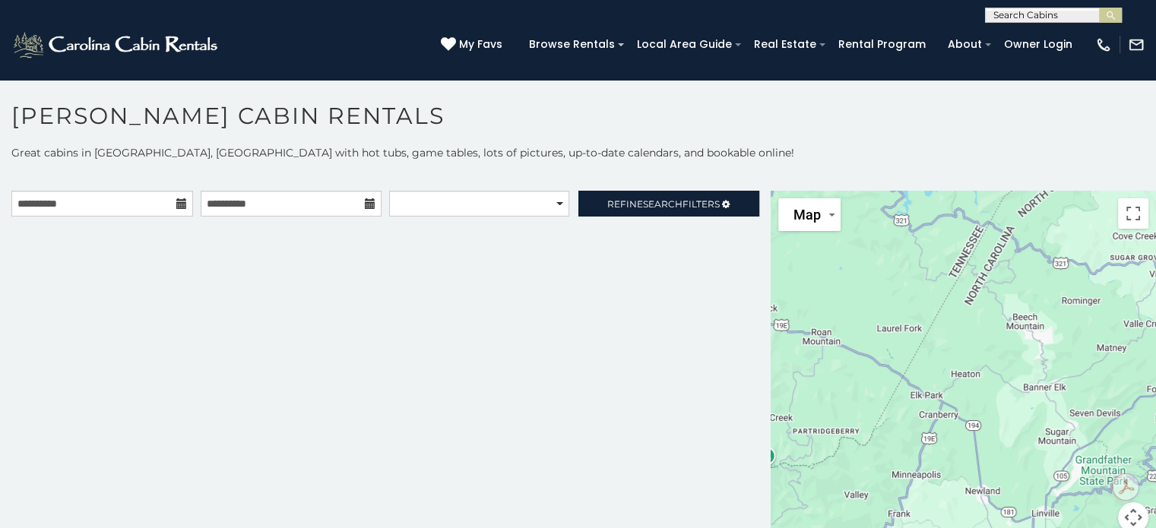
scroll to position [8, 0]
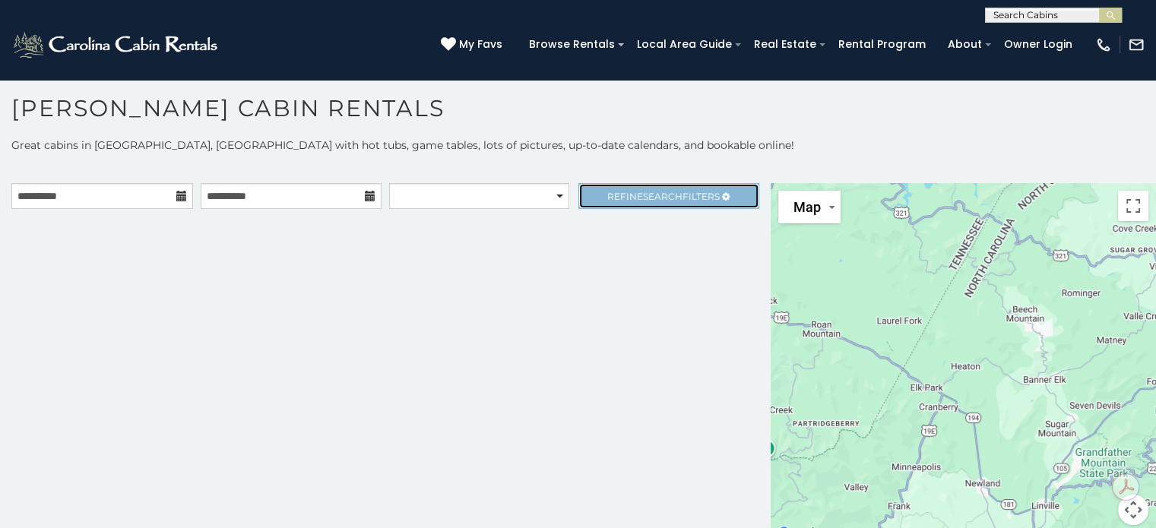
click at [653, 201] on link "Refine Search Filters" at bounding box center [669, 196] width 182 height 26
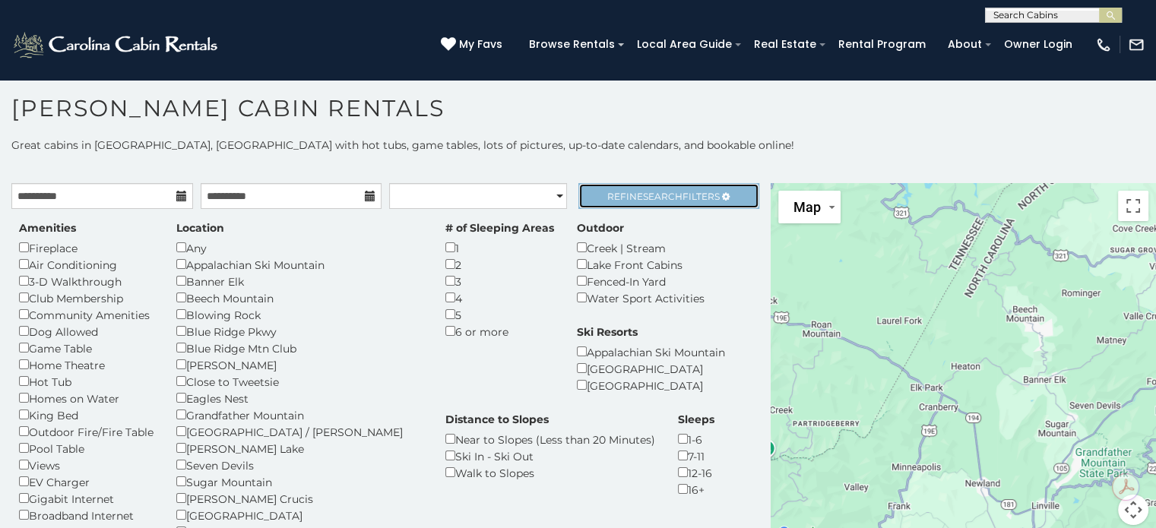
click at [653, 191] on span "Search" at bounding box center [663, 196] width 40 height 11
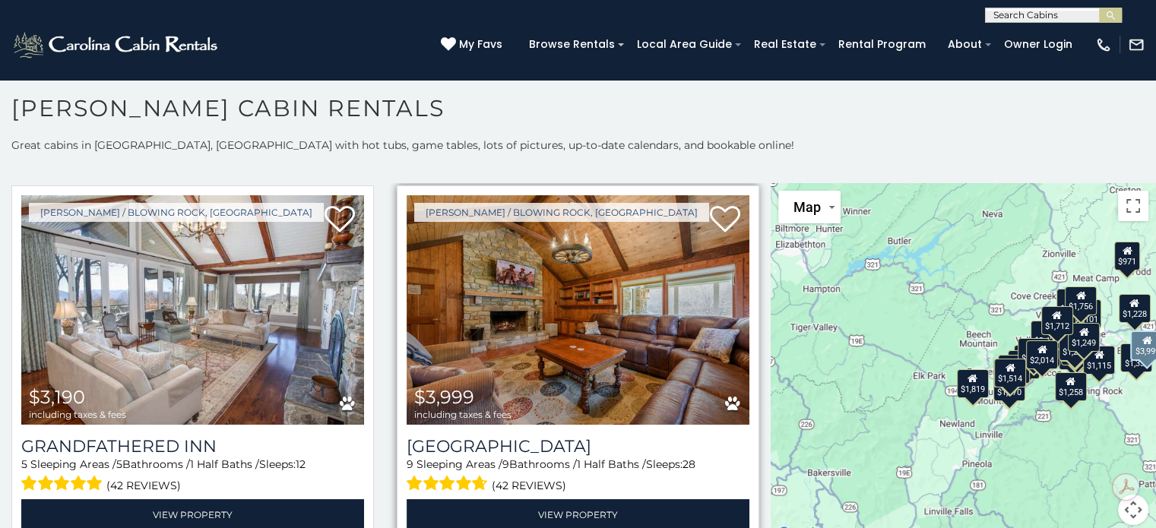
scroll to position [0, 0]
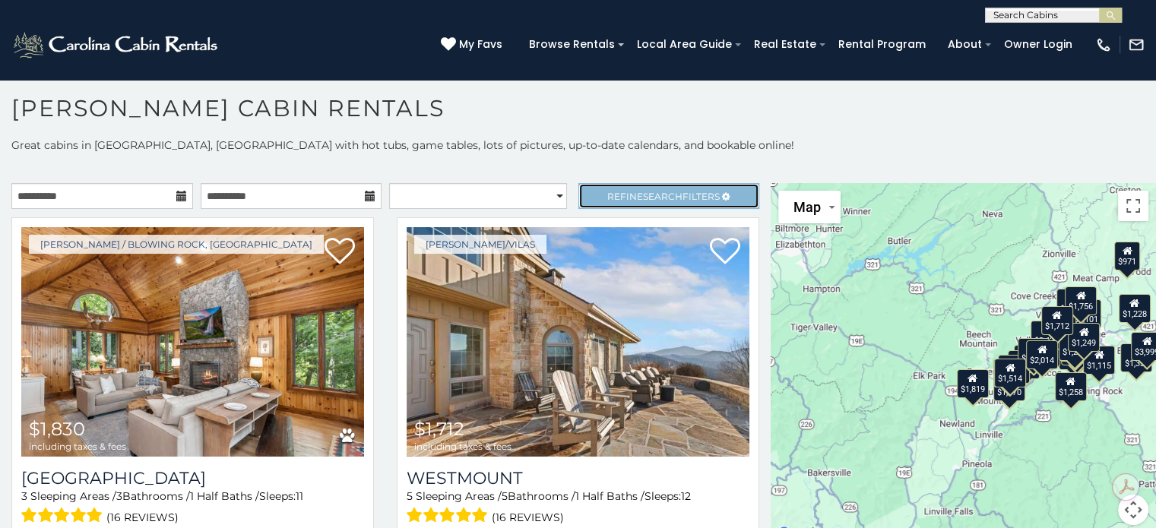
click at [643, 195] on span "Search" at bounding box center [663, 196] width 40 height 11
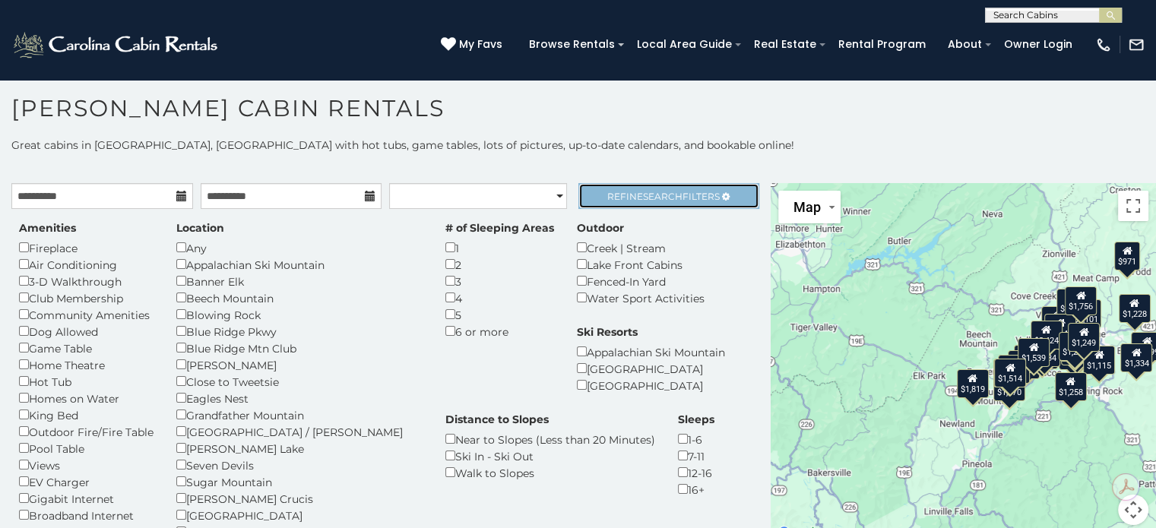
click at [618, 197] on span "Refine Search Filters" at bounding box center [663, 196] width 112 height 11
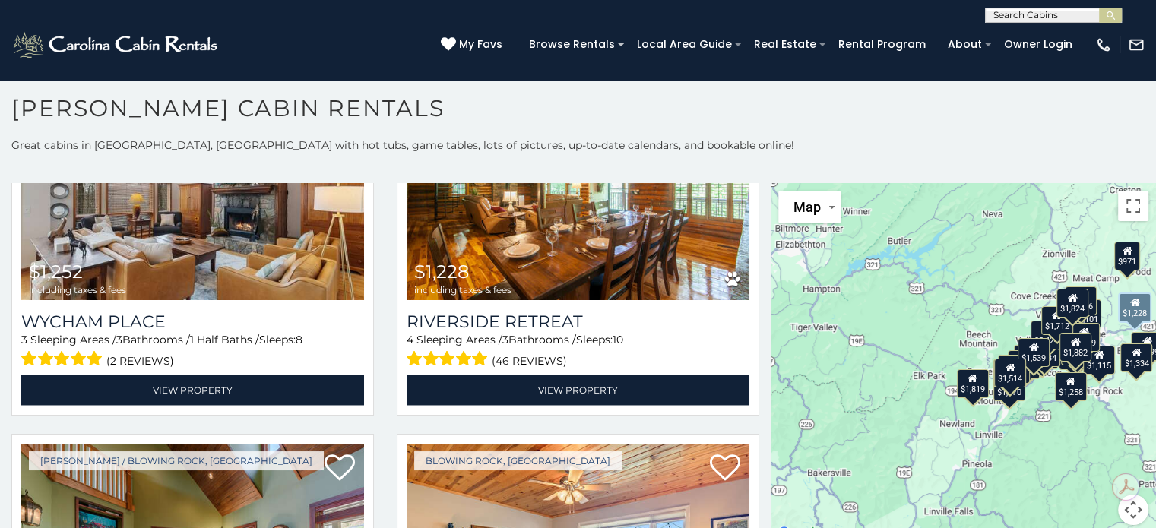
scroll to position [3571, 0]
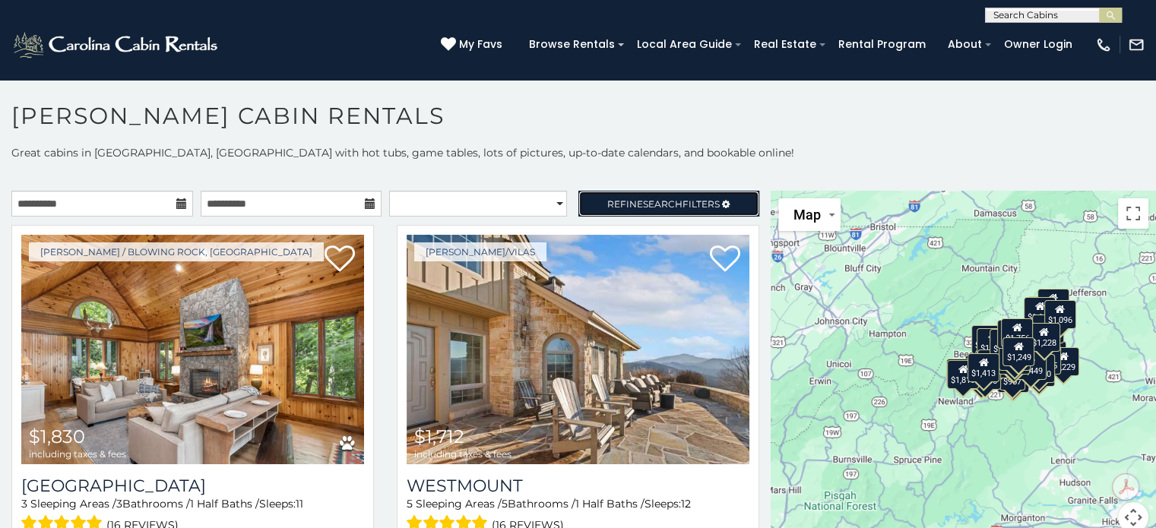
scroll to position [8, 0]
click at [1026, 11] on input "text" at bounding box center [1051, 18] width 133 height 15
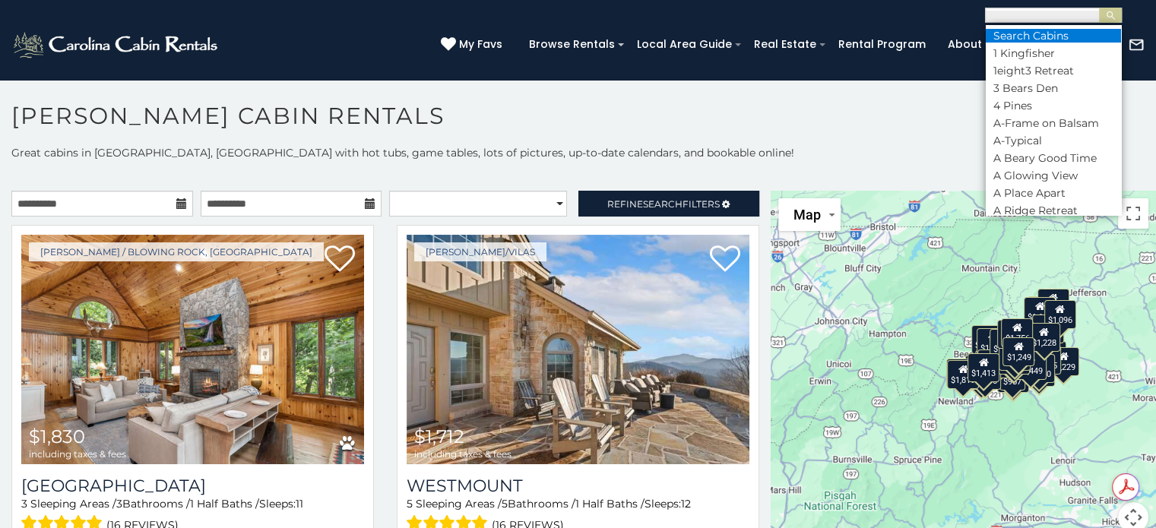
click at [1020, 33] on li "Search Cabins" at bounding box center [1052, 36] width 135 height 14
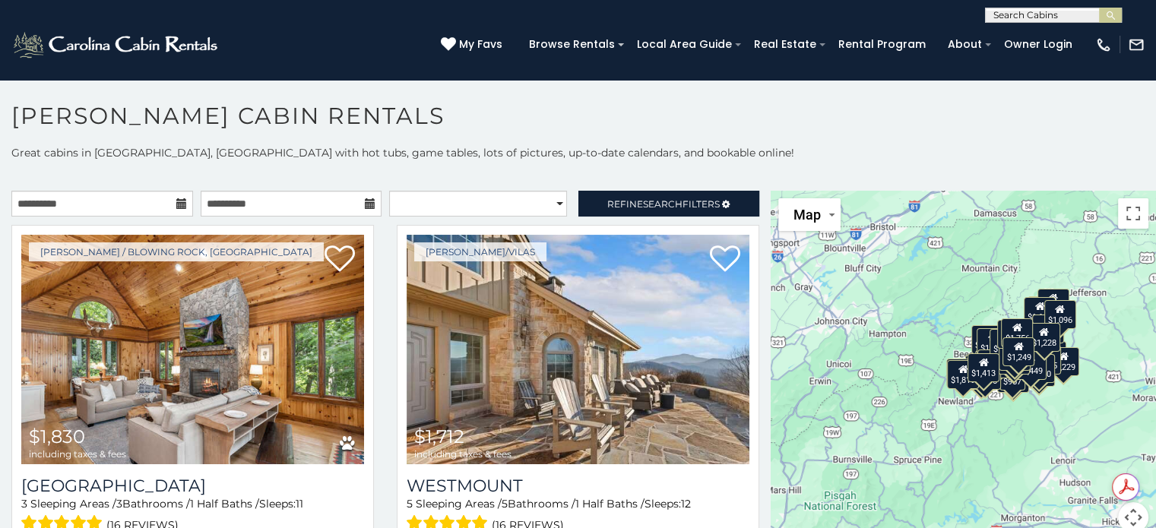
scroll to position [8, 0]
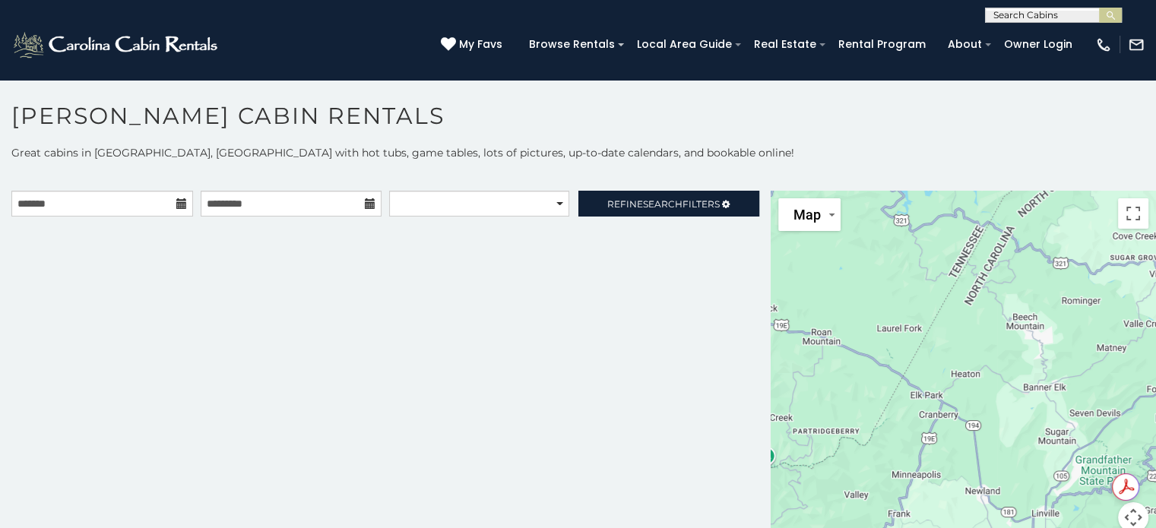
click at [180, 198] on icon at bounding box center [181, 203] width 11 height 11
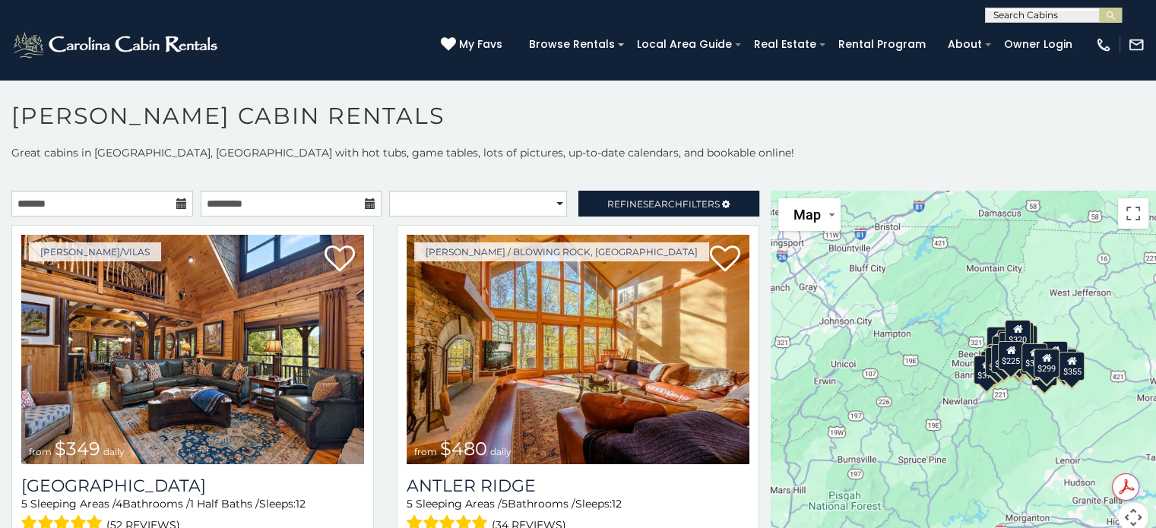
click at [1032, 11] on input "text" at bounding box center [1051, 18] width 133 height 15
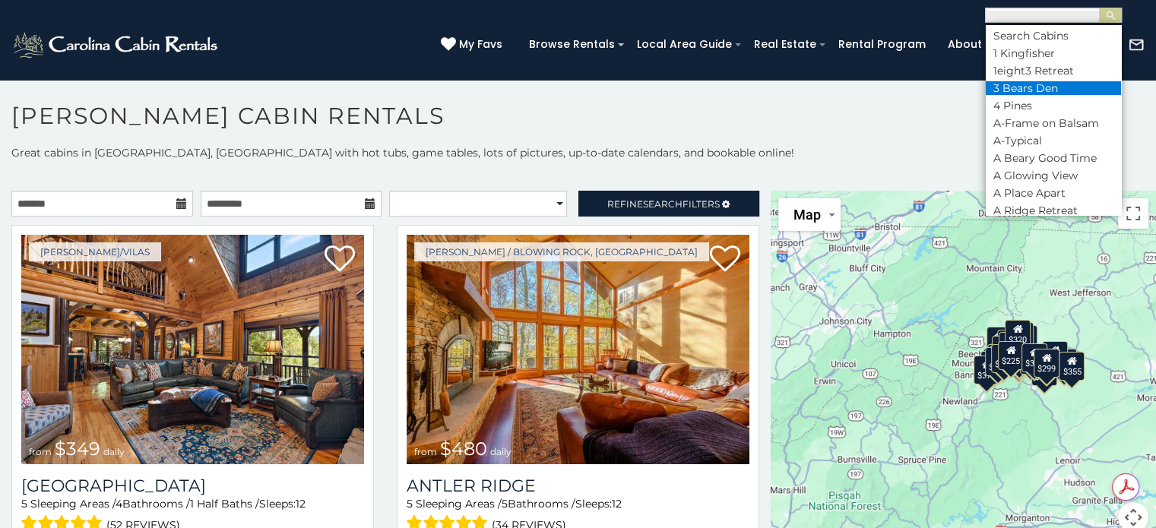
click at [1026, 84] on li "3 Bears Den" at bounding box center [1052, 88] width 135 height 14
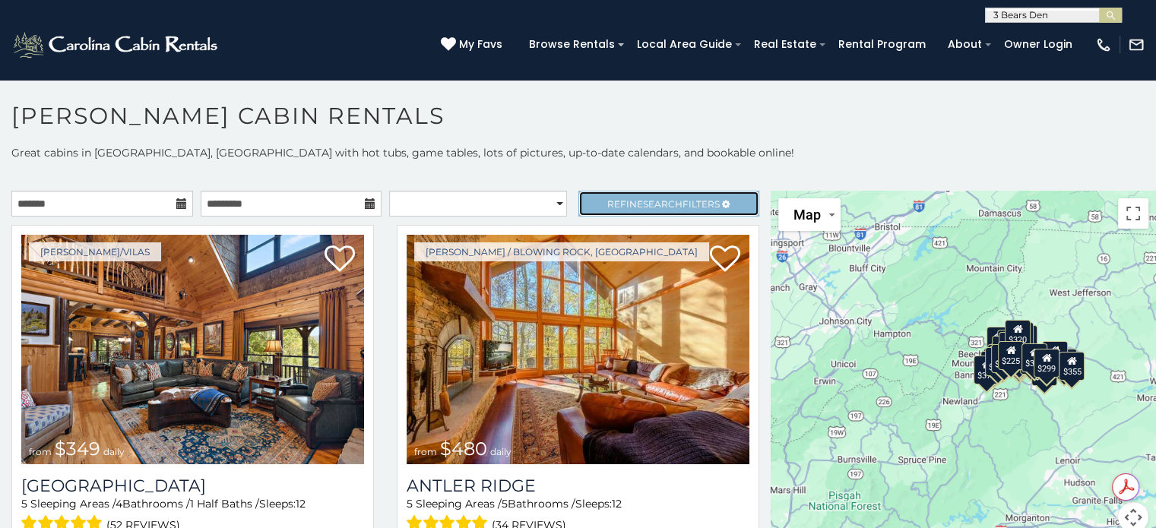
click at [643, 205] on span "Search" at bounding box center [663, 203] width 40 height 11
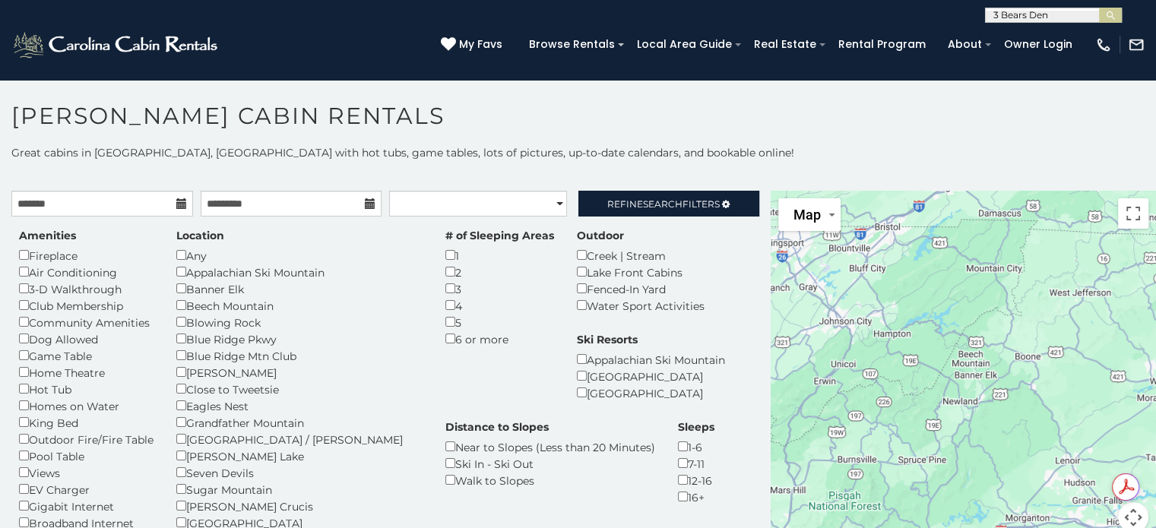
click at [180, 206] on icon at bounding box center [181, 203] width 11 height 11
click at [149, 203] on input "text" at bounding box center [102, 204] width 182 height 26
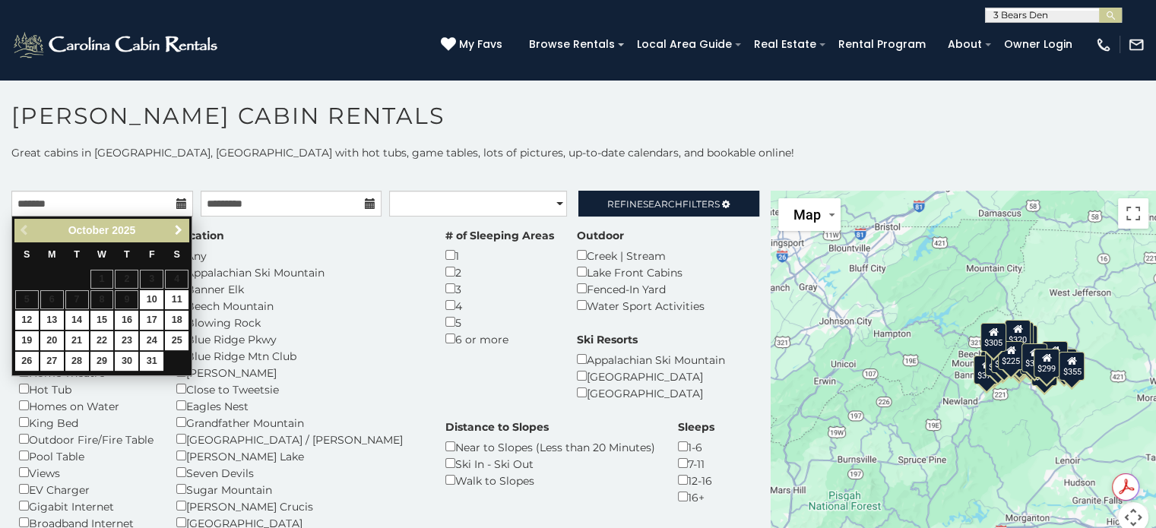
click at [178, 227] on span "Next" at bounding box center [178, 230] width 12 height 12
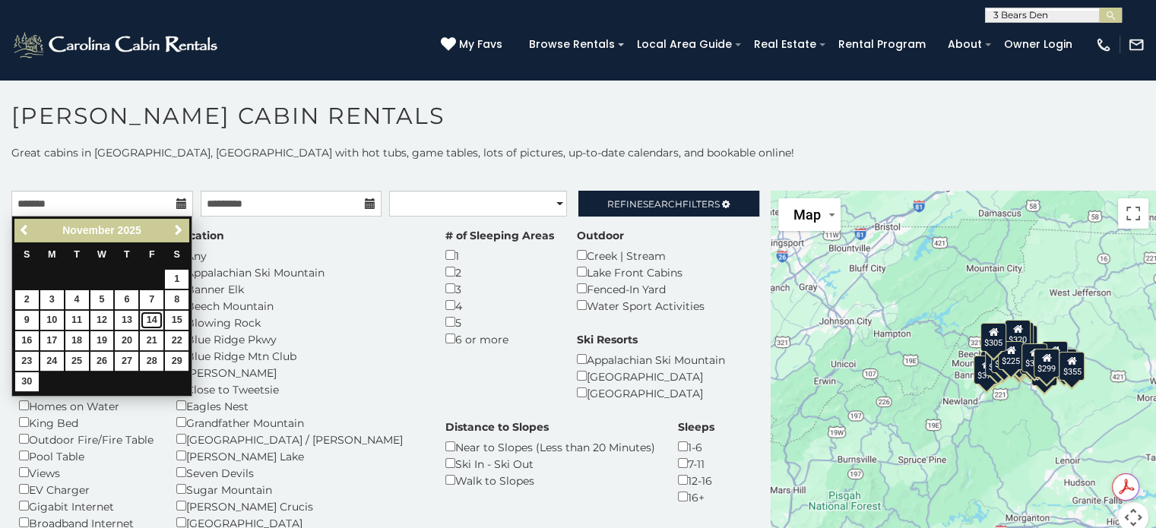
click at [154, 317] on link "14" at bounding box center [152, 320] width 24 height 19
type input "**********"
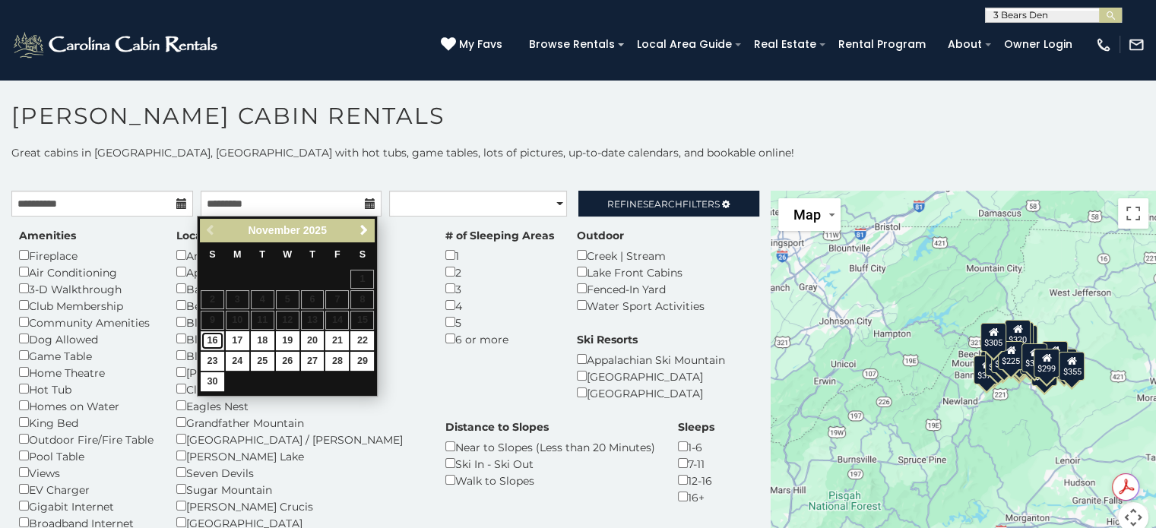
click at [204, 340] on link "16" at bounding box center [213, 340] width 24 height 19
type input "**********"
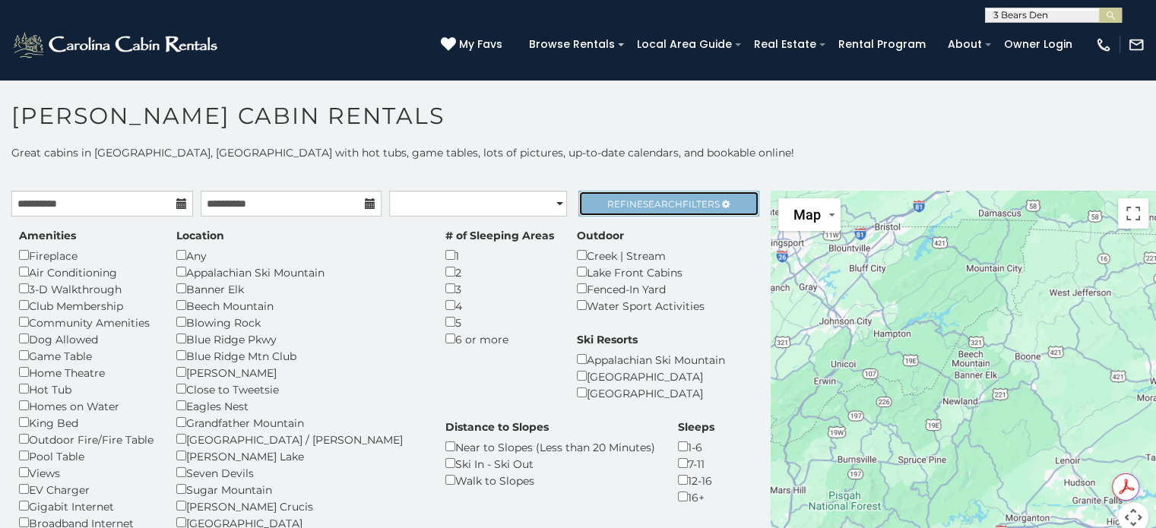
click at [688, 209] on link "Refine Search Filters" at bounding box center [669, 204] width 182 height 26
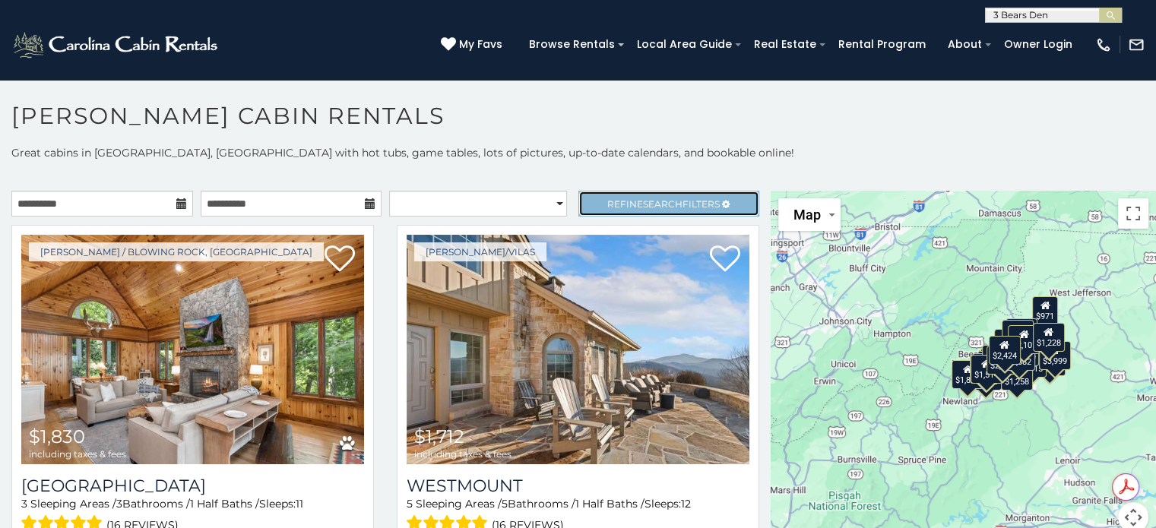
click at [643, 198] on span "Search" at bounding box center [663, 203] width 40 height 11
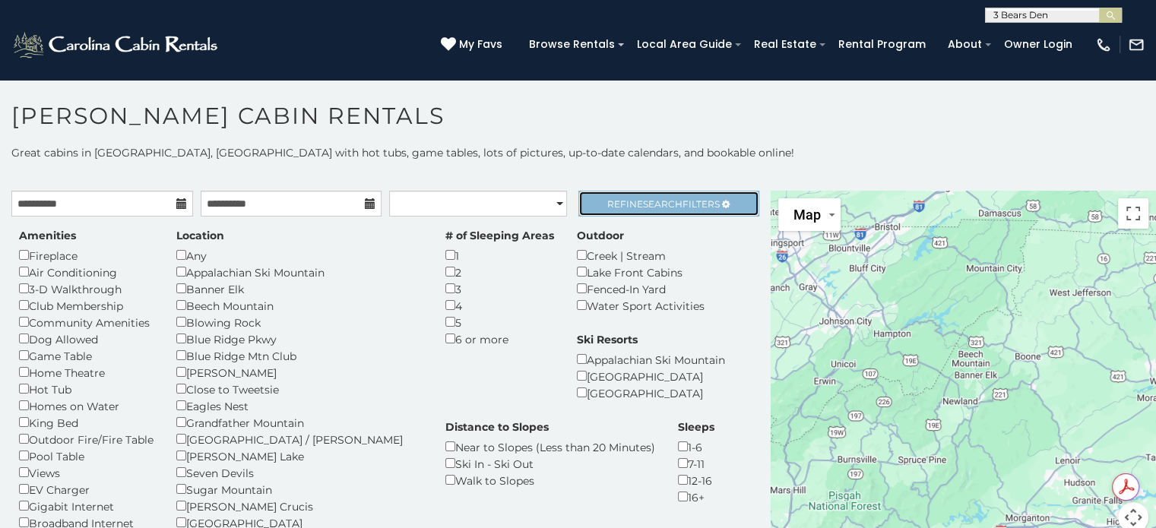
click at [623, 194] on link "Refine Search Filters" at bounding box center [669, 204] width 182 height 26
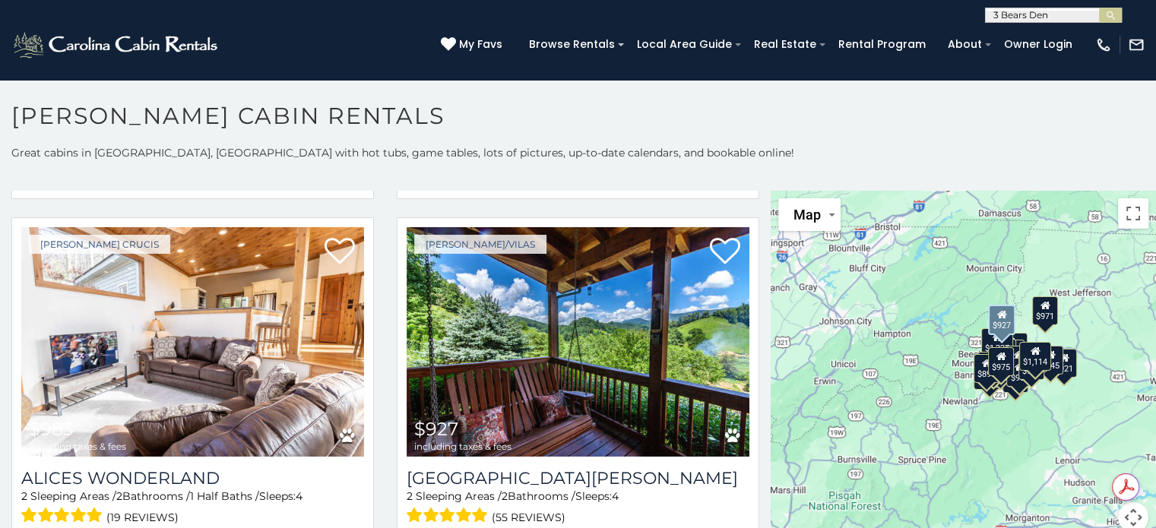
scroll to position [4078, 0]
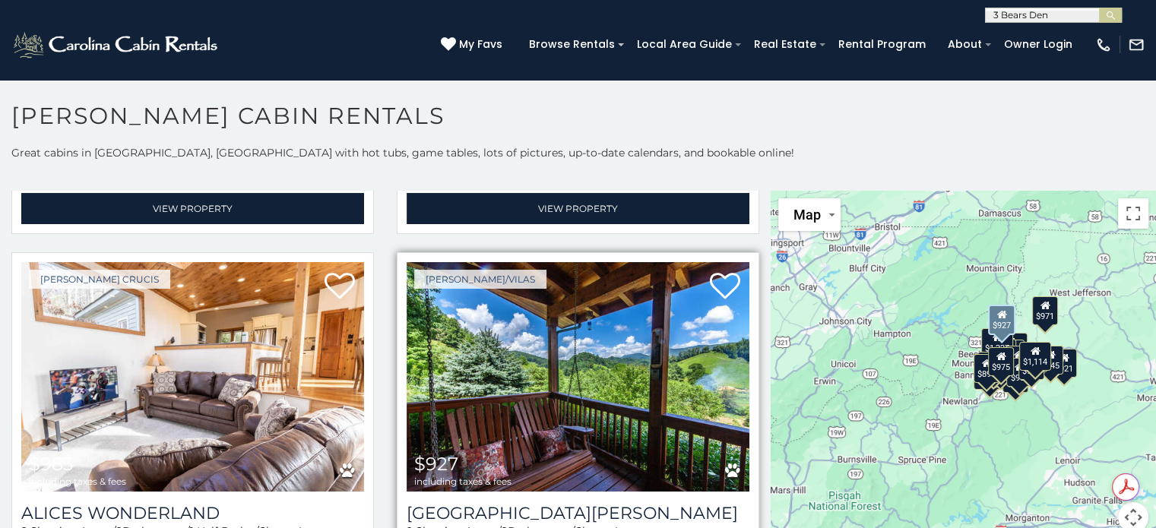
click at [571, 334] on img at bounding box center [577, 376] width 343 height 229
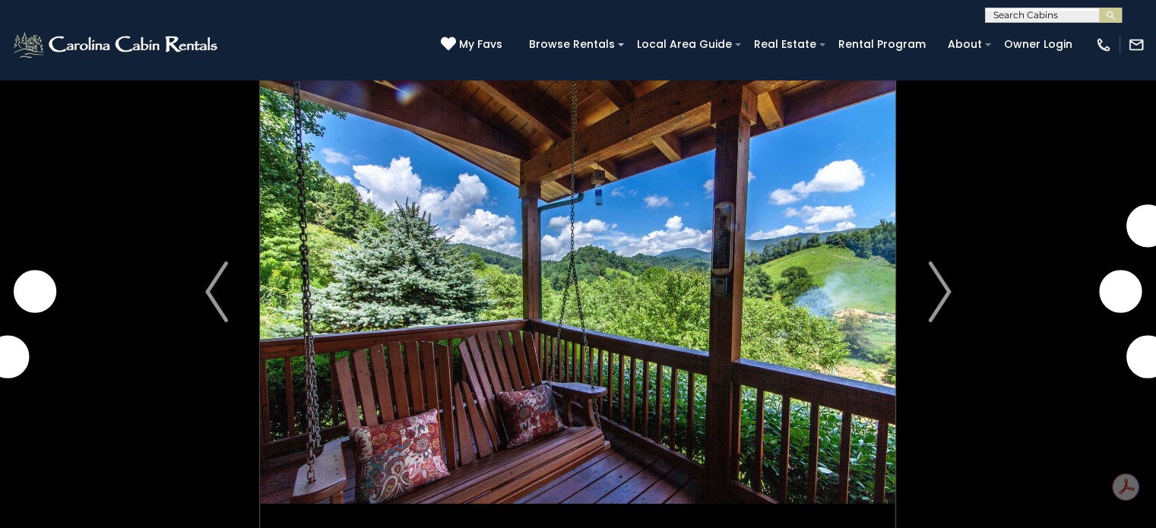
scroll to position [76, 0]
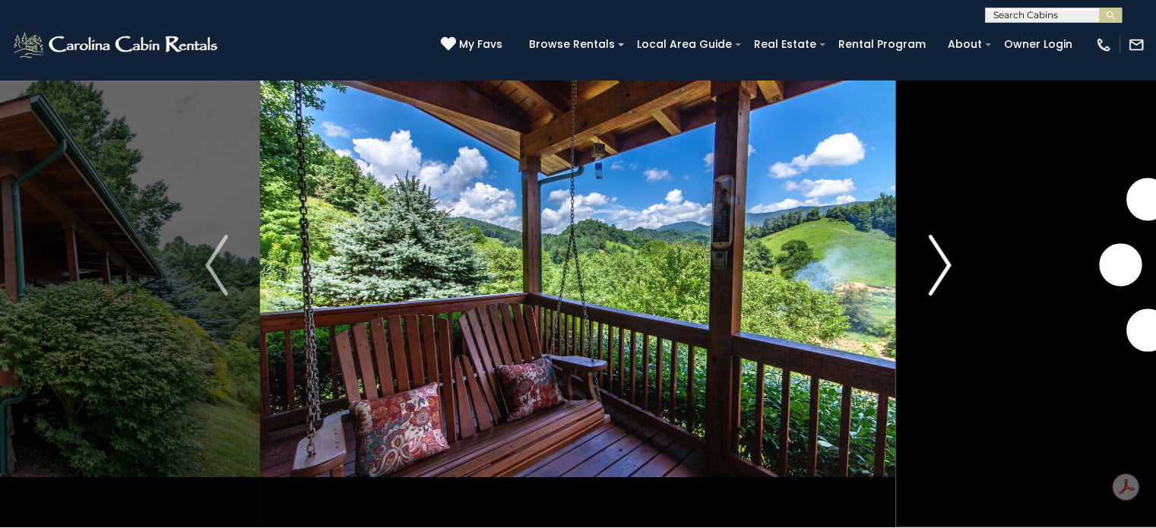
click at [932, 281] on img "Next" at bounding box center [939, 265] width 23 height 61
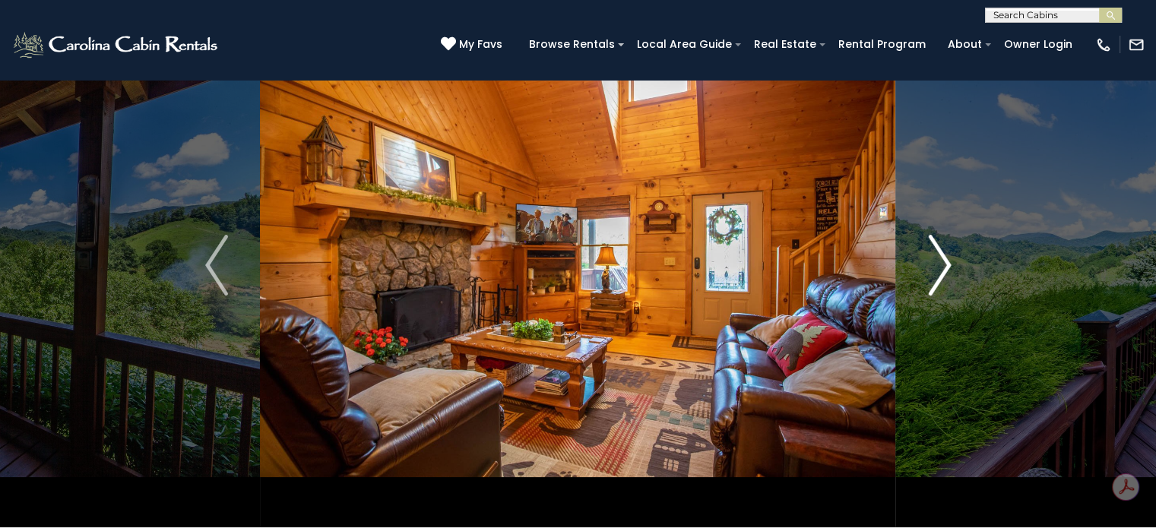
click at [932, 281] on img "Next" at bounding box center [939, 265] width 23 height 61
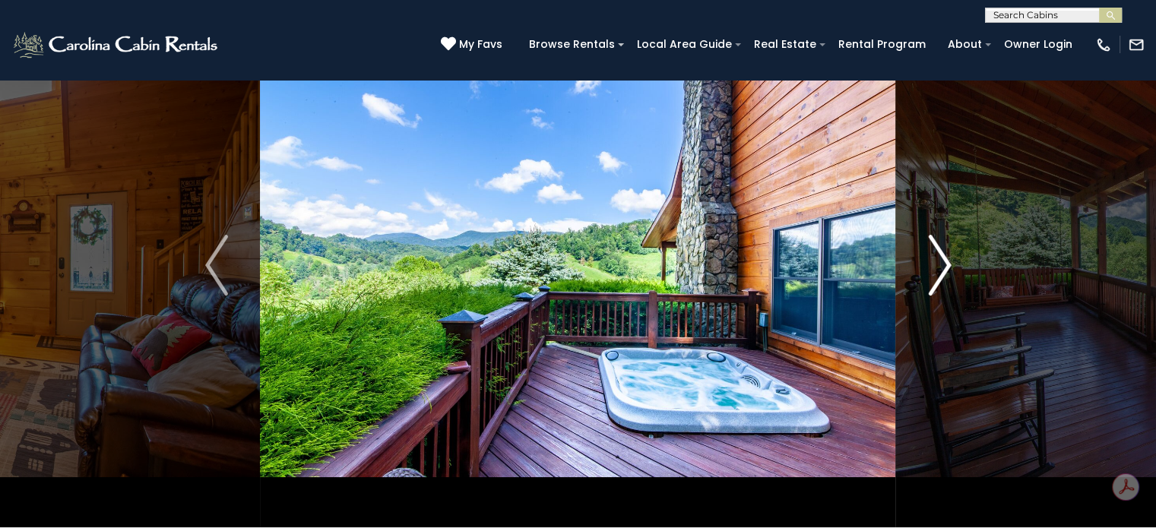
click at [932, 281] on img "Next" at bounding box center [939, 265] width 23 height 61
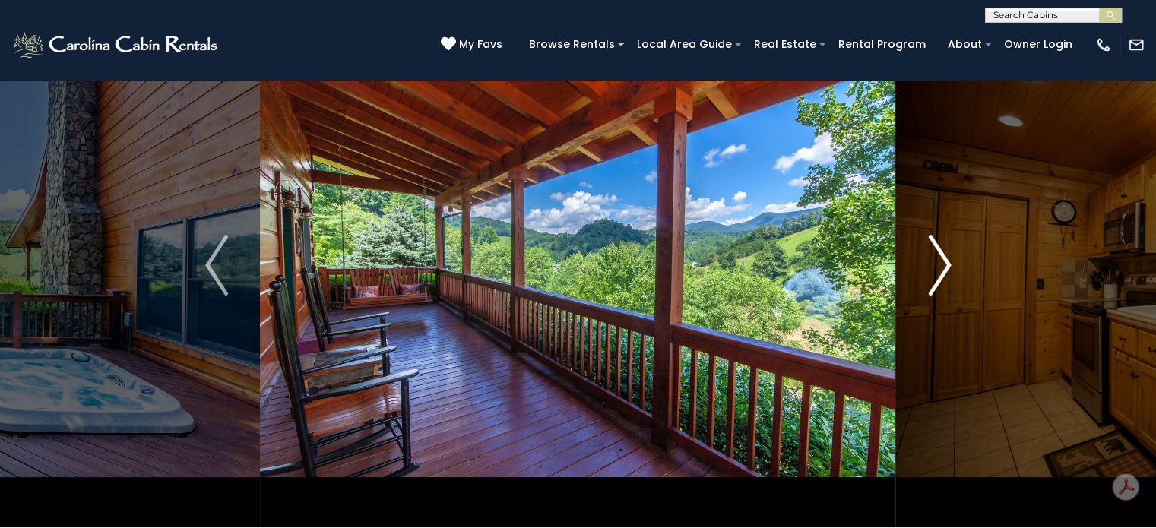
click at [932, 281] on img "Next" at bounding box center [939, 265] width 23 height 61
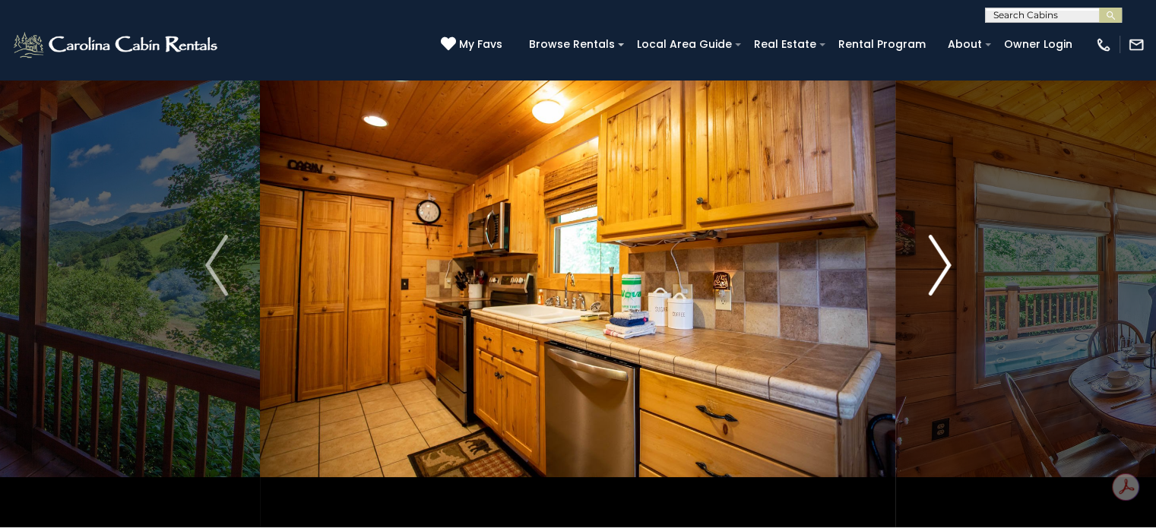
click at [932, 281] on img "Next" at bounding box center [939, 265] width 23 height 61
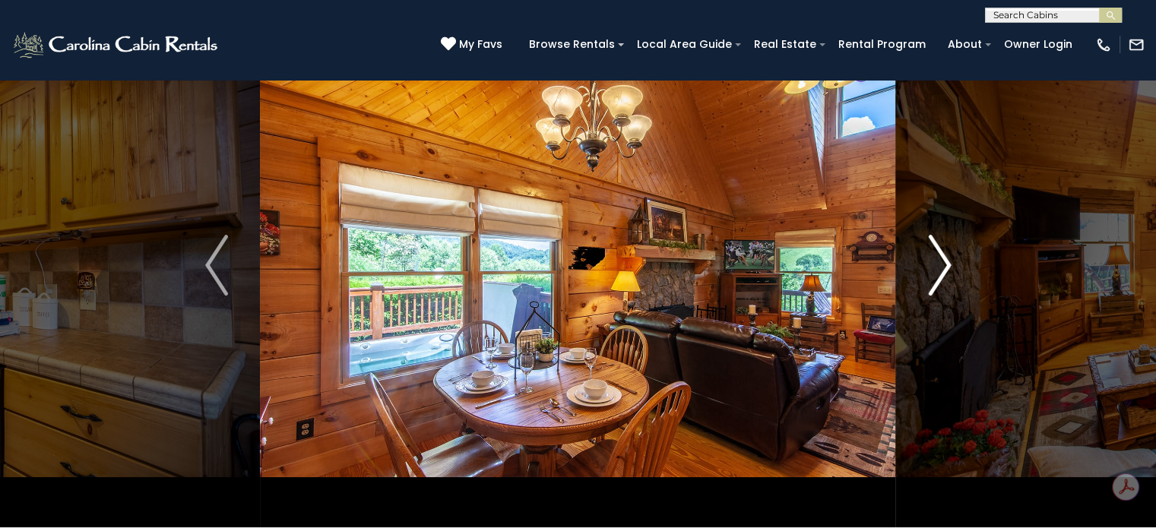
click at [932, 281] on img "Next" at bounding box center [939, 265] width 23 height 61
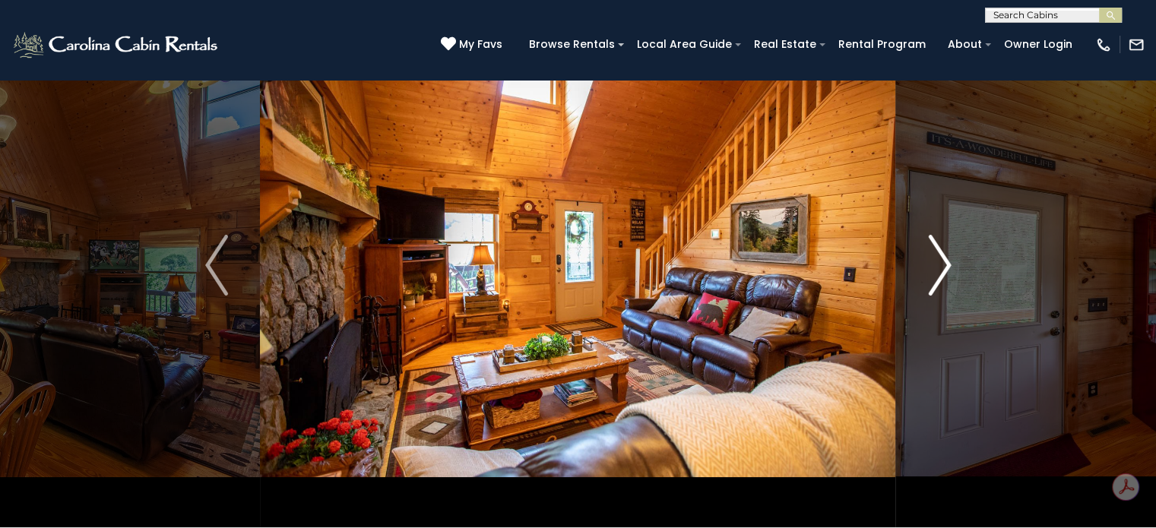
click at [932, 281] on img "Next" at bounding box center [939, 265] width 23 height 61
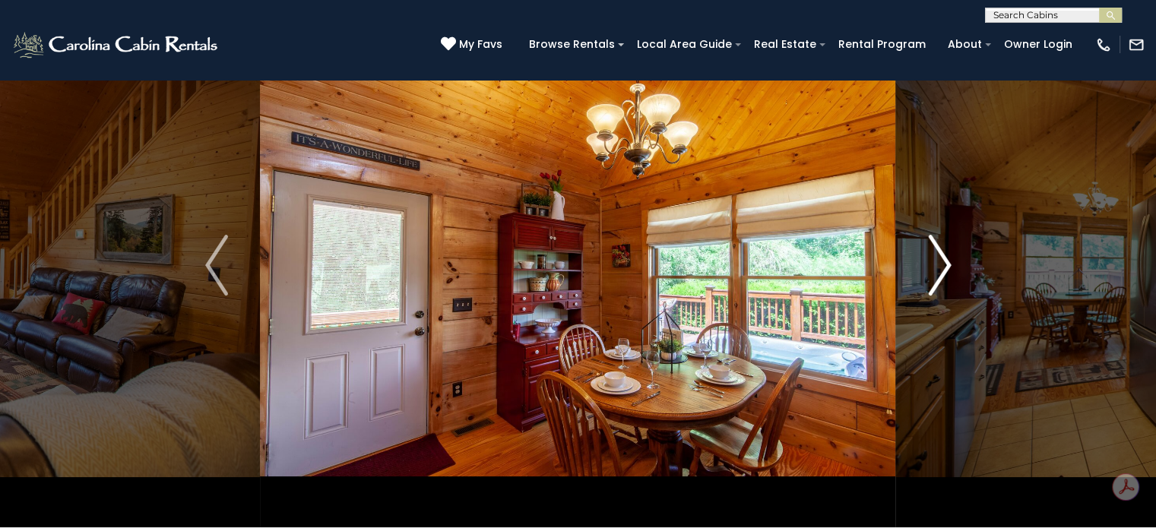
click at [932, 281] on img "Next" at bounding box center [939, 265] width 23 height 61
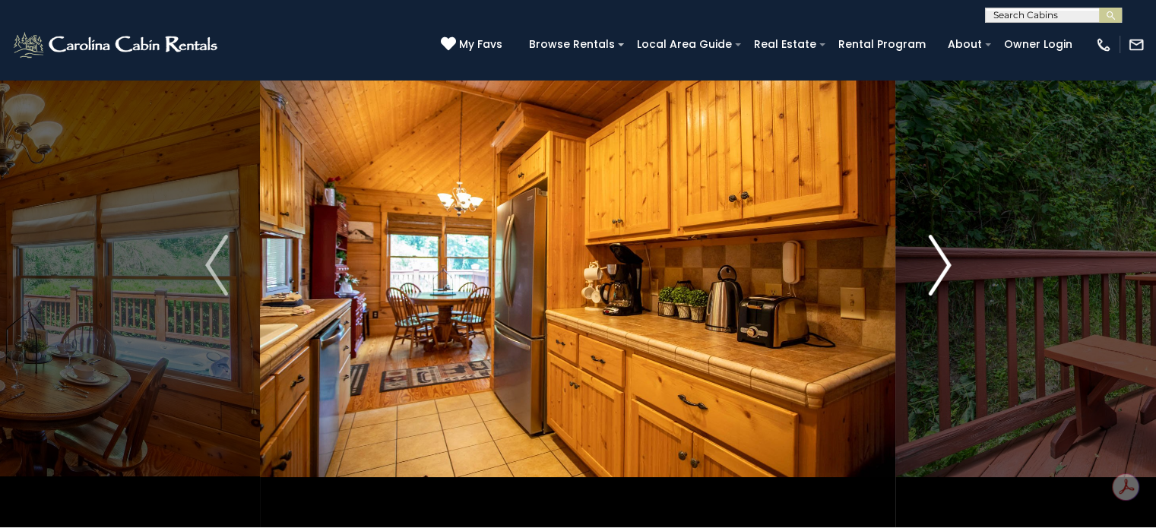
click at [932, 281] on img "Next" at bounding box center [939, 265] width 23 height 61
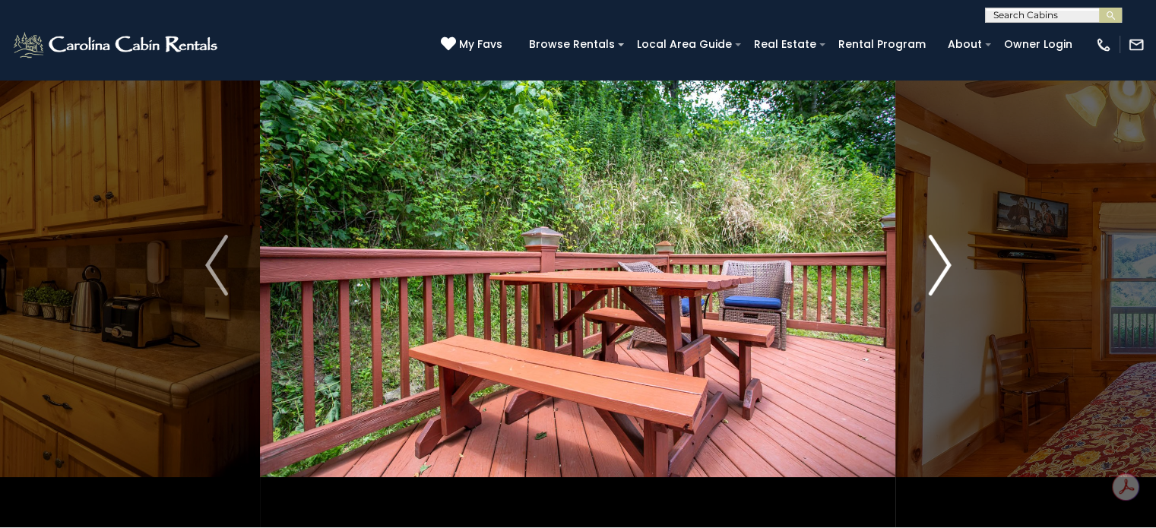
click at [932, 281] on img "Next" at bounding box center [939, 265] width 23 height 61
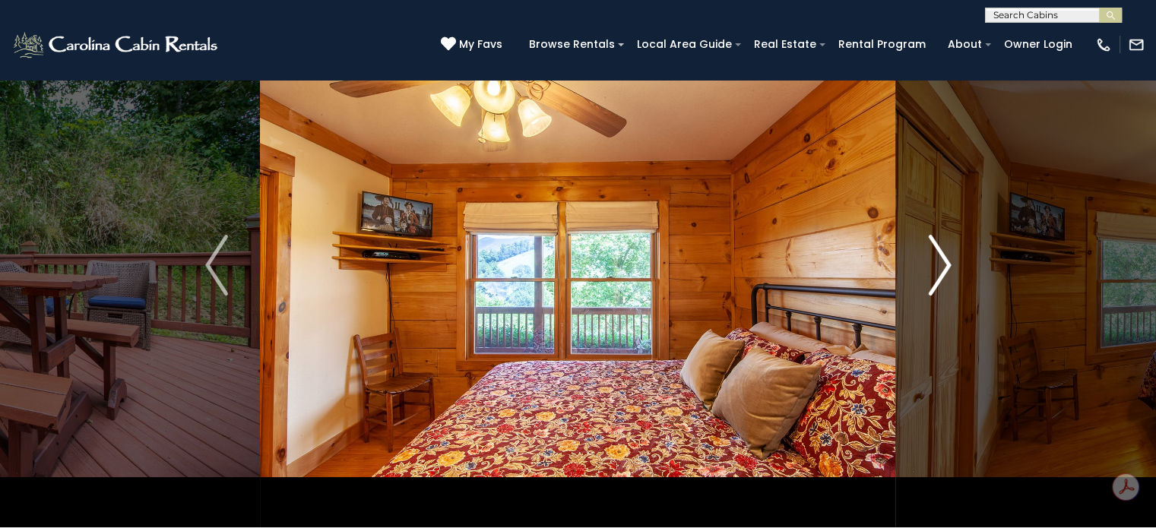
click at [932, 282] on img "Next" at bounding box center [939, 265] width 23 height 61
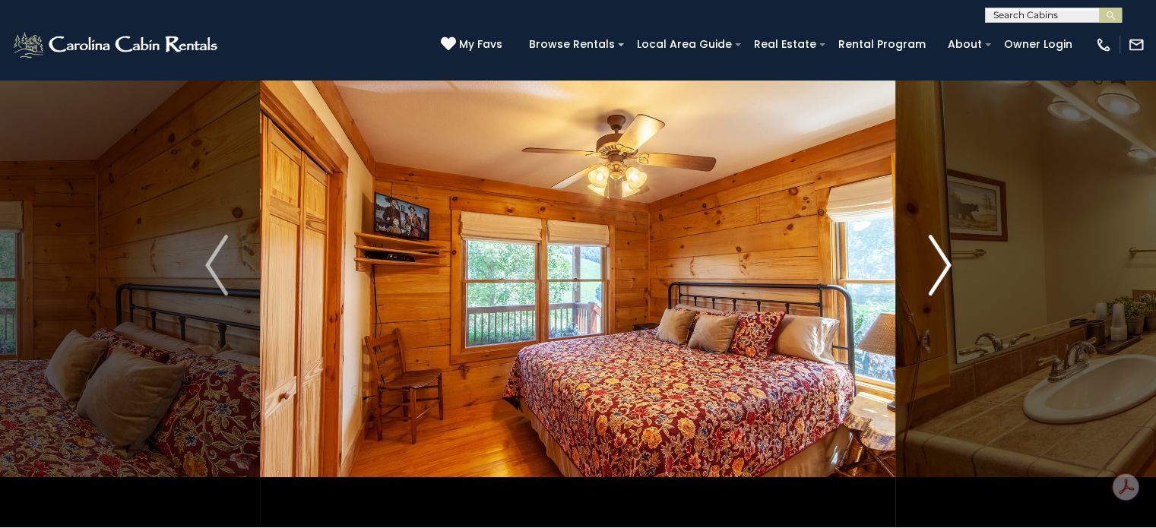
click at [933, 282] on img "Next" at bounding box center [939, 265] width 23 height 61
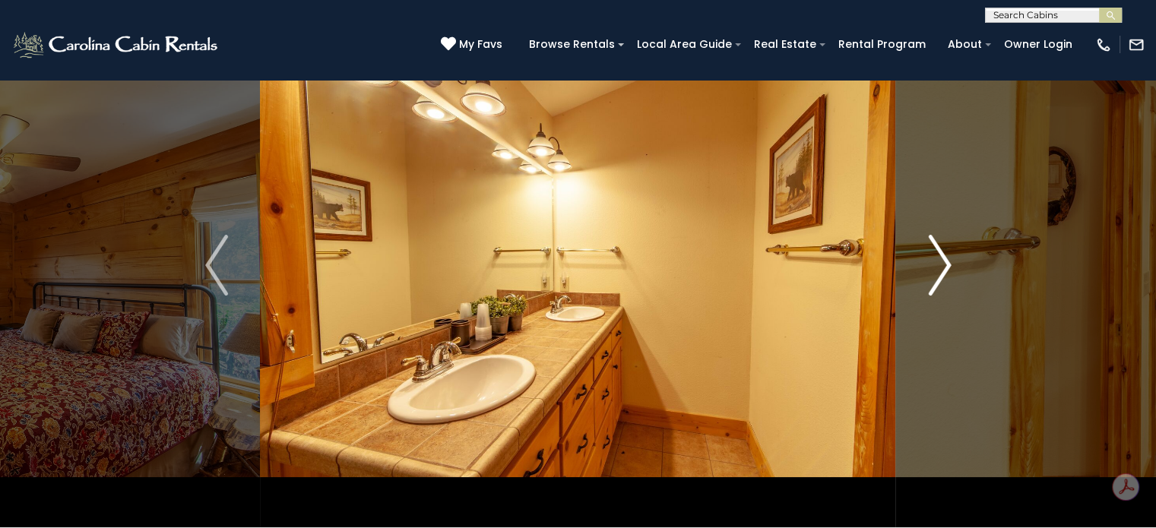
click at [933, 282] on img "Next" at bounding box center [939, 265] width 23 height 61
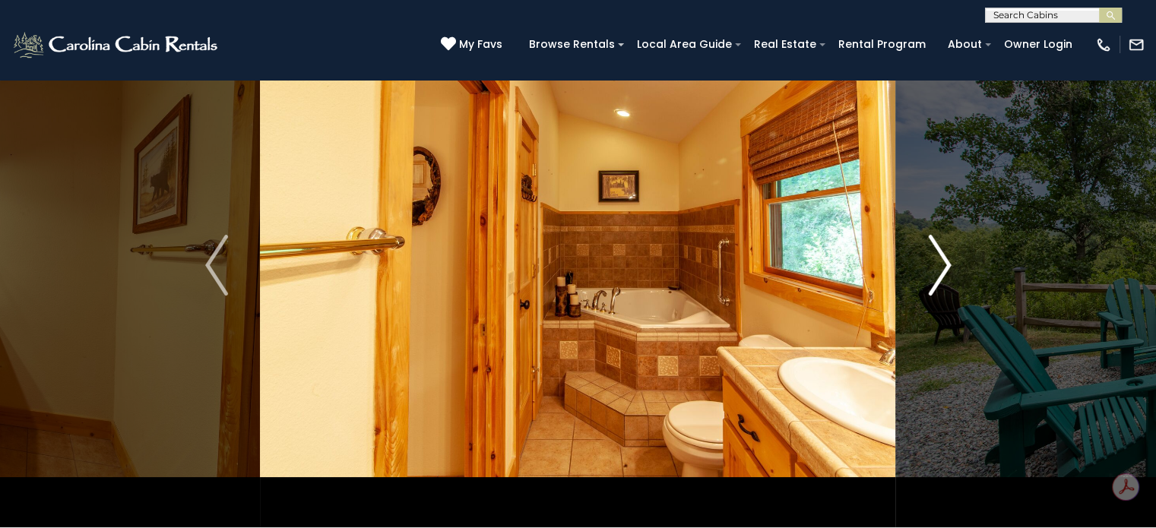
click at [933, 282] on img "Next" at bounding box center [939, 265] width 23 height 61
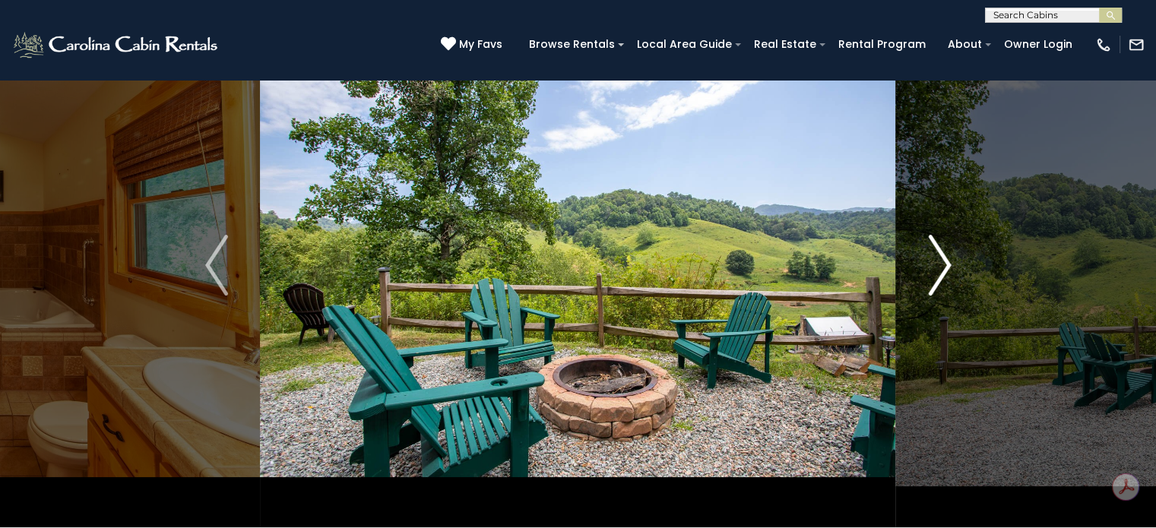
click at [933, 282] on img "Next" at bounding box center [939, 265] width 23 height 61
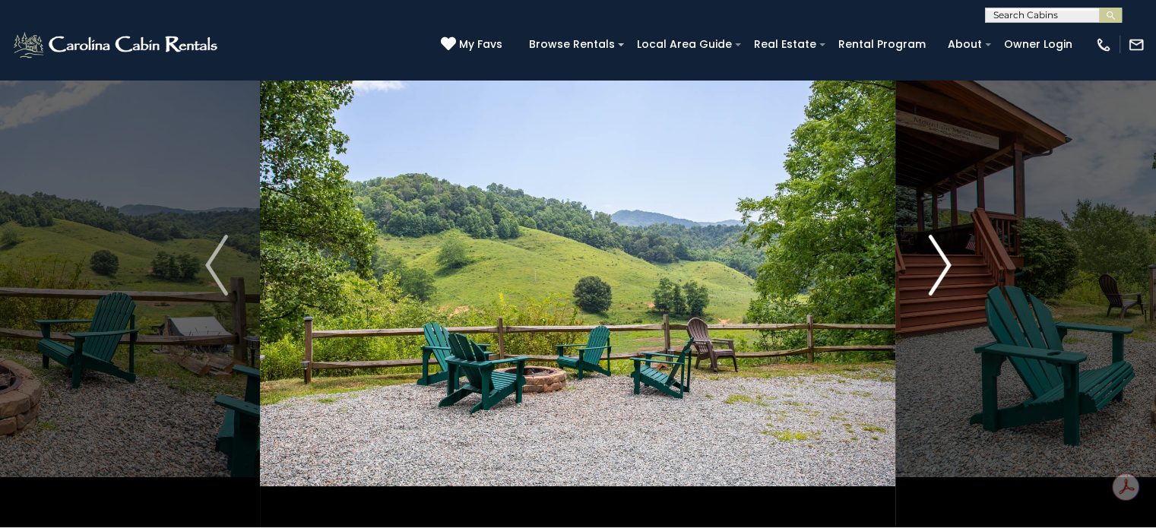
click at [933, 282] on img "Next" at bounding box center [939, 265] width 23 height 61
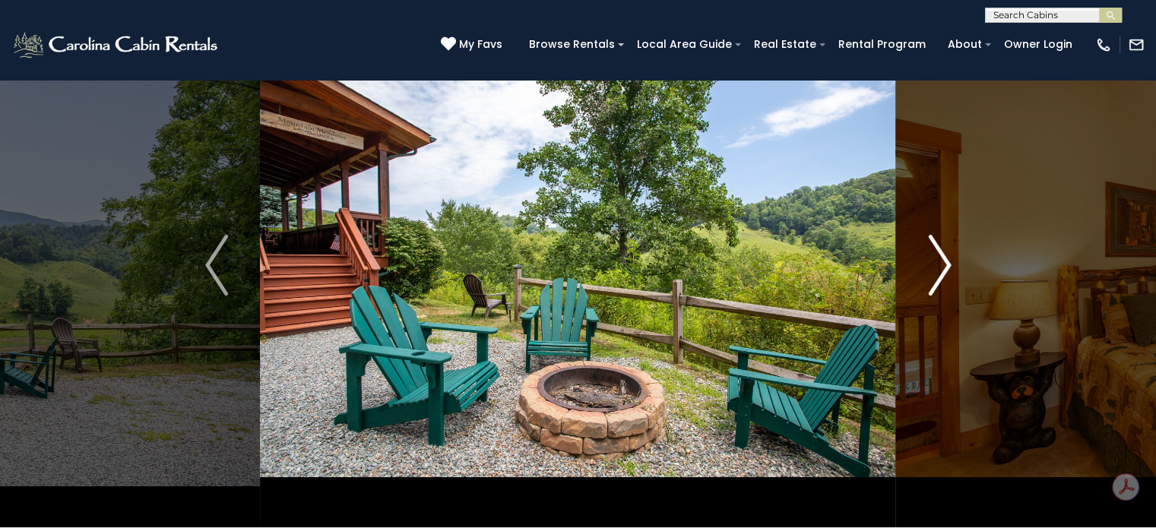
click at [933, 282] on img "Next" at bounding box center [939, 265] width 23 height 61
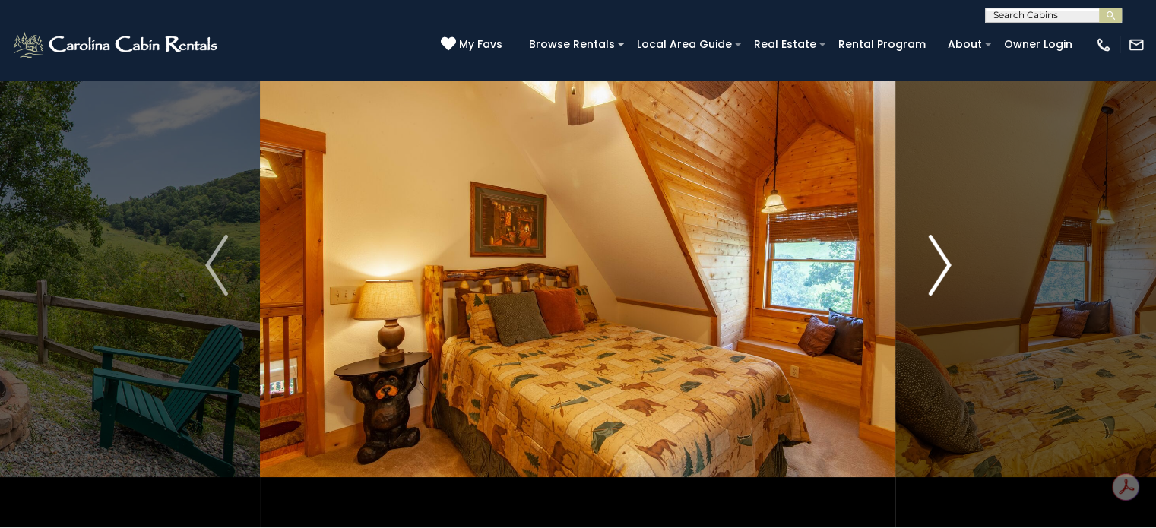
click at [933, 282] on img "Next" at bounding box center [939, 265] width 23 height 61
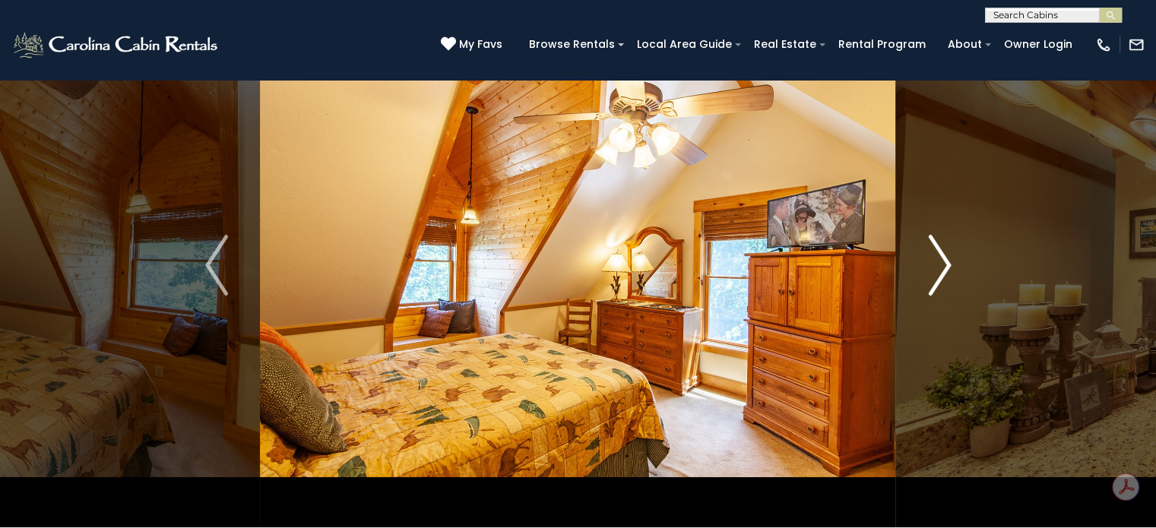
click at [933, 282] on img "Next" at bounding box center [939, 265] width 23 height 61
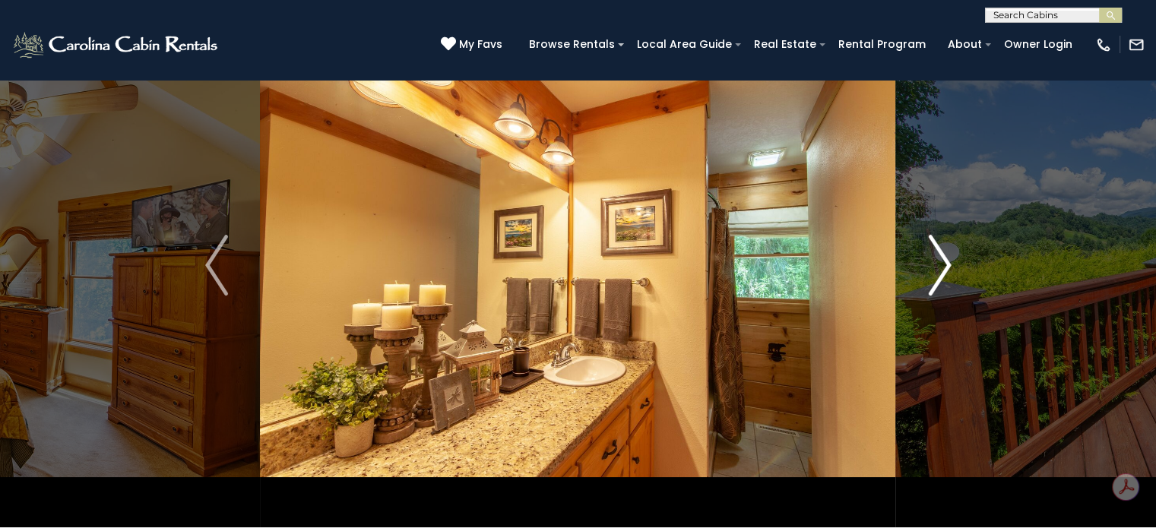
click at [933, 282] on img "Next" at bounding box center [939, 265] width 23 height 61
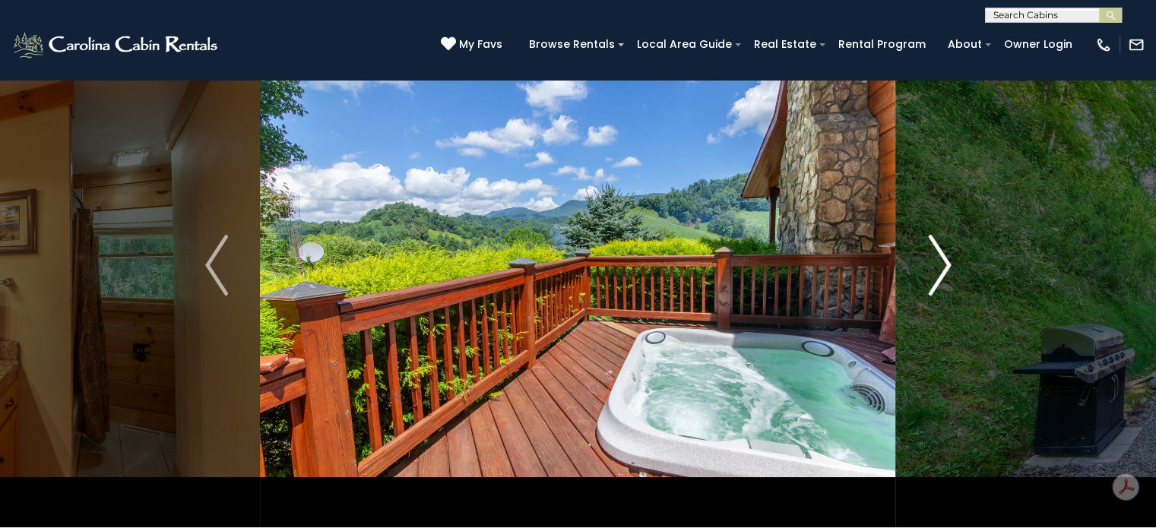
click at [933, 282] on img "Next" at bounding box center [939, 265] width 23 height 61
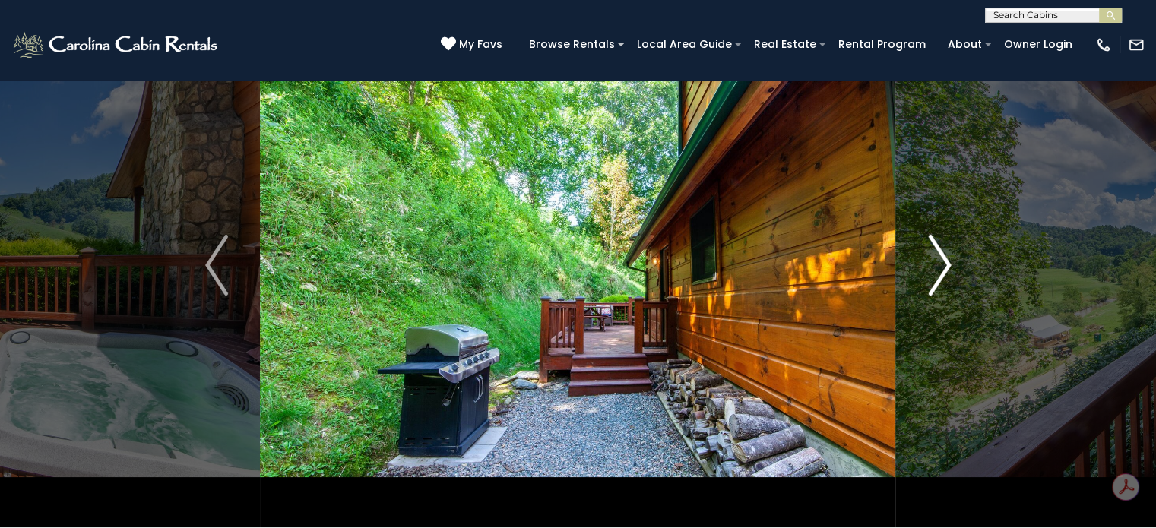
click at [933, 282] on img "Next" at bounding box center [939, 265] width 23 height 61
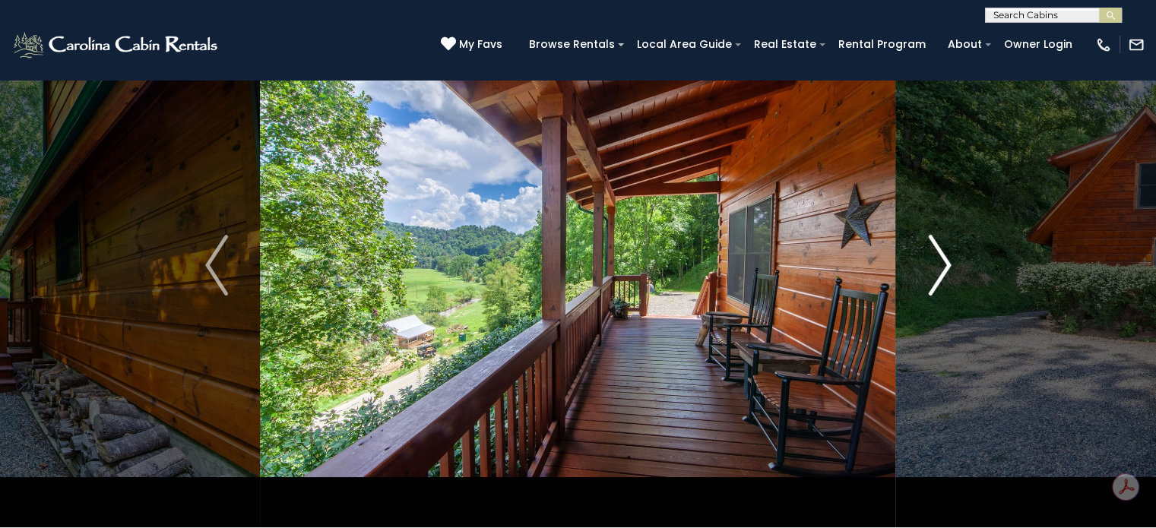
click at [933, 282] on img "Next" at bounding box center [939, 265] width 23 height 61
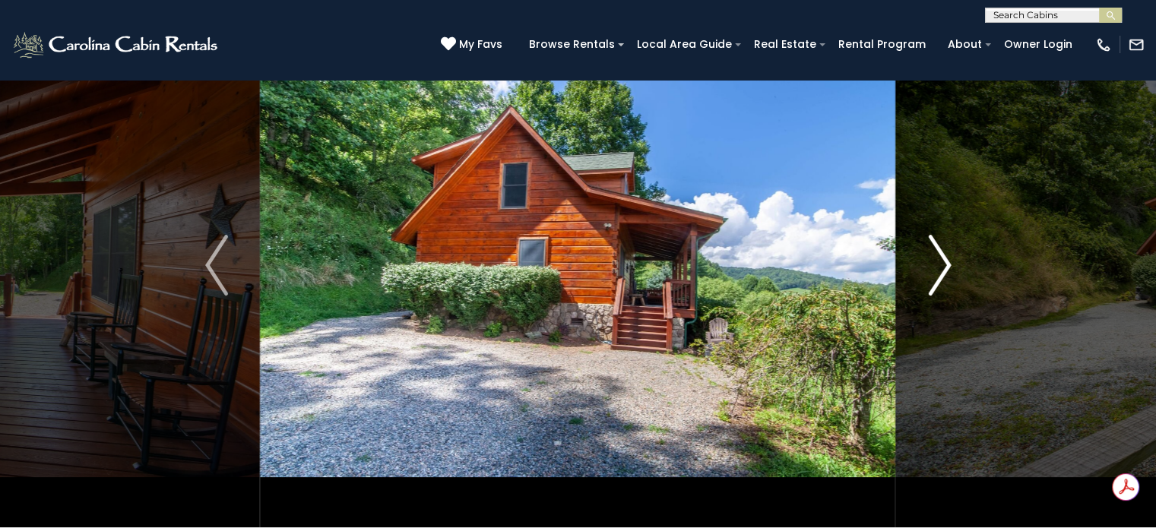
click at [936, 280] on img "Next" at bounding box center [939, 265] width 23 height 61
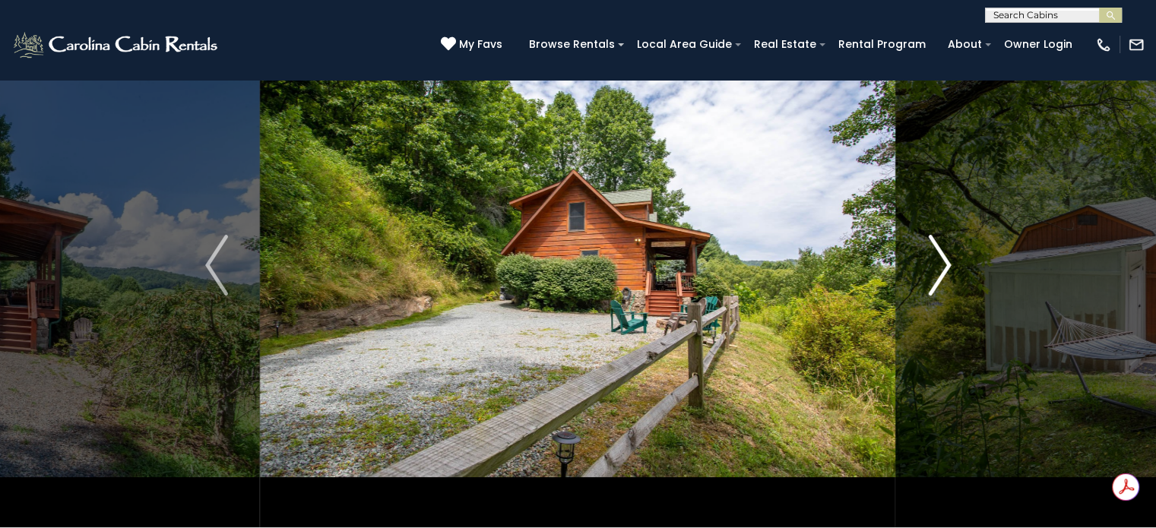
click at [937, 280] on img "Next" at bounding box center [939, 265] width 23 height 61
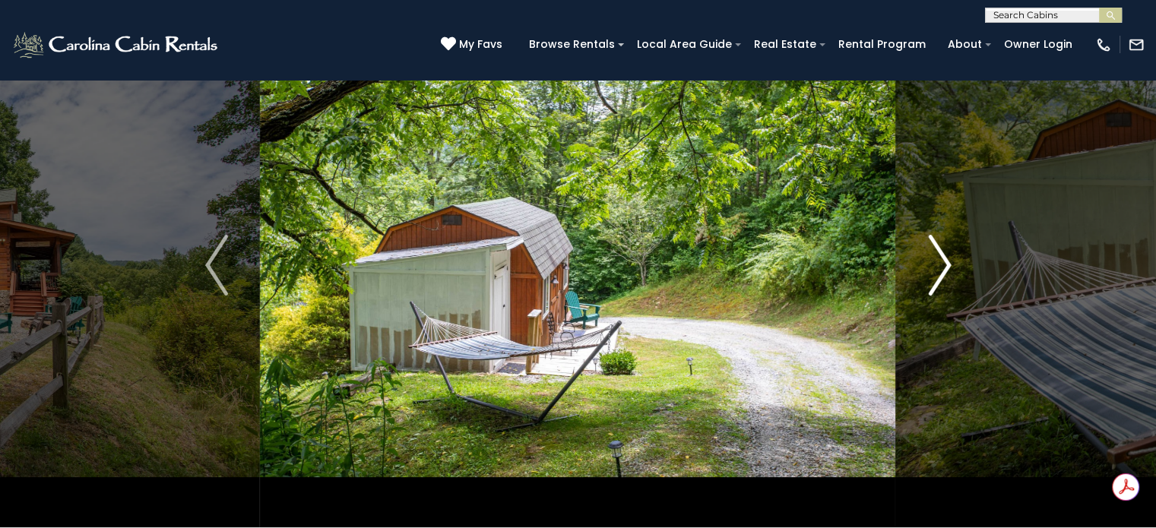
click at [939, 282] on img "Next" at bounding box center [939, 265] width 23 height 61
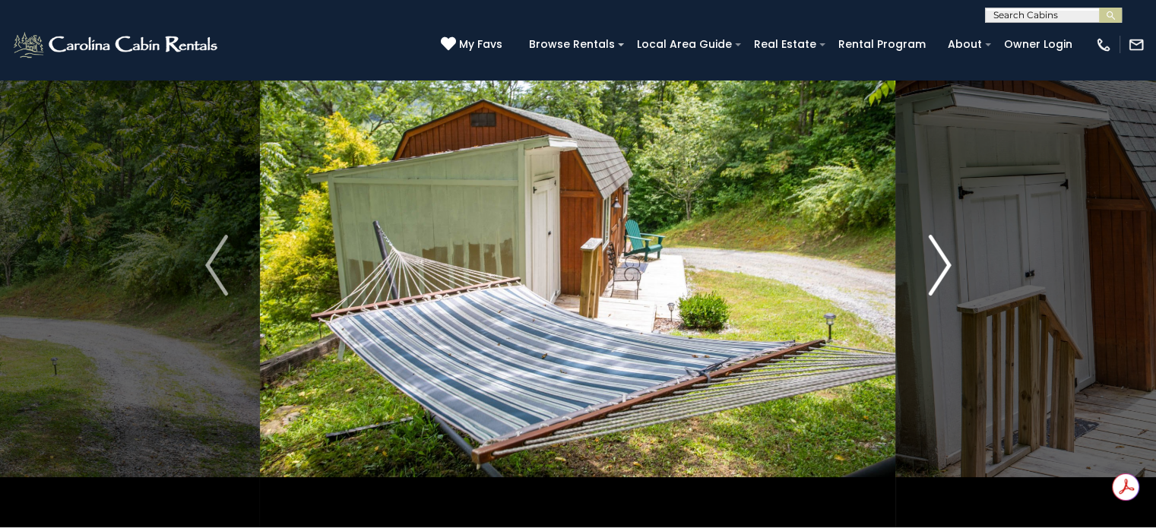
click at [939, 282] on img "Next" at bounding box center [939, 265] width 23 height 61
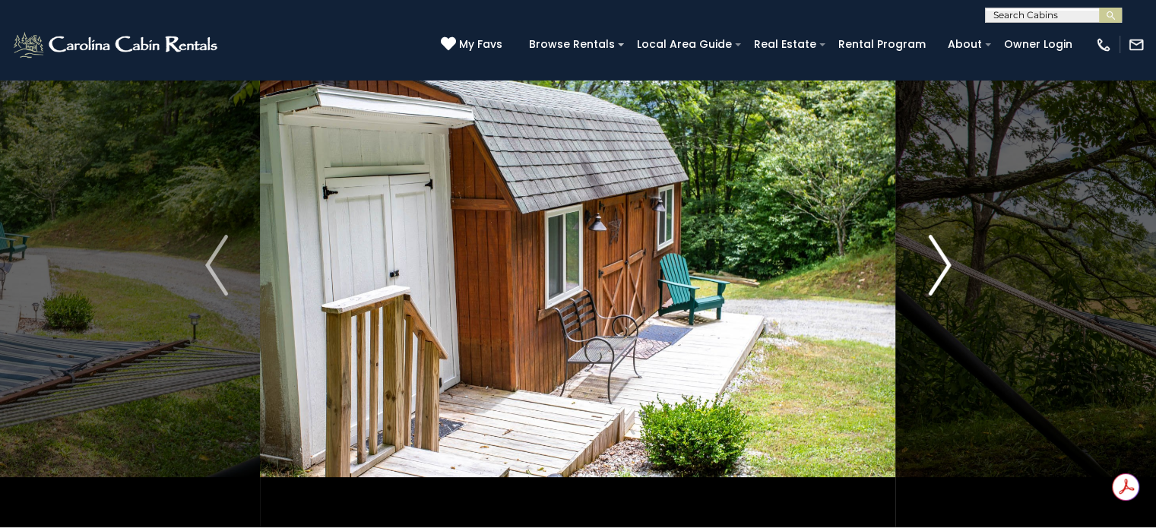
click at [940, 282] on img "Next" at bounding box center [939, 265] width 23 height 61
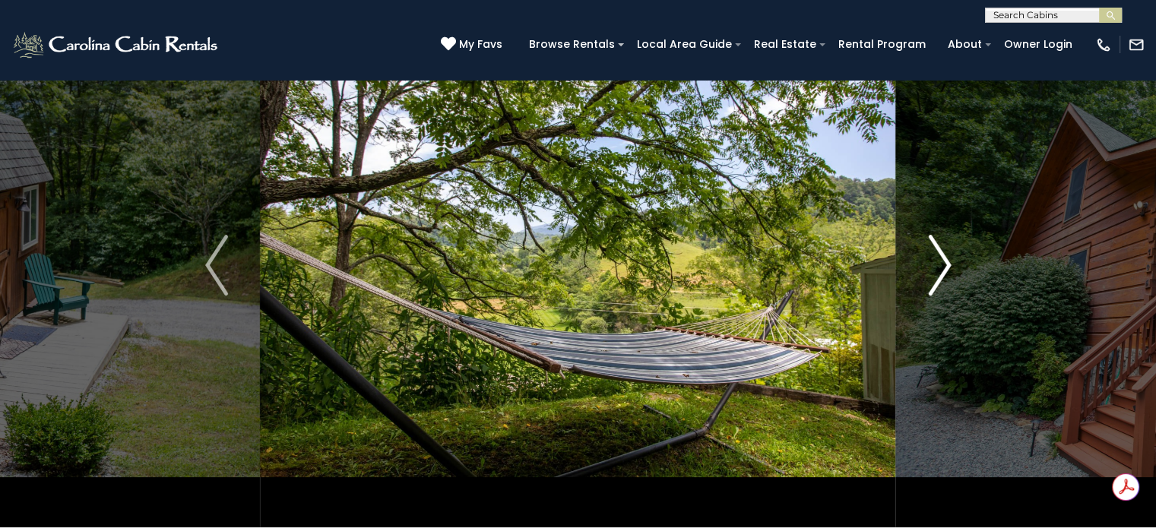
click at [940, 282] on img "Next" at bounding box center [939, 265] width 23 height 61
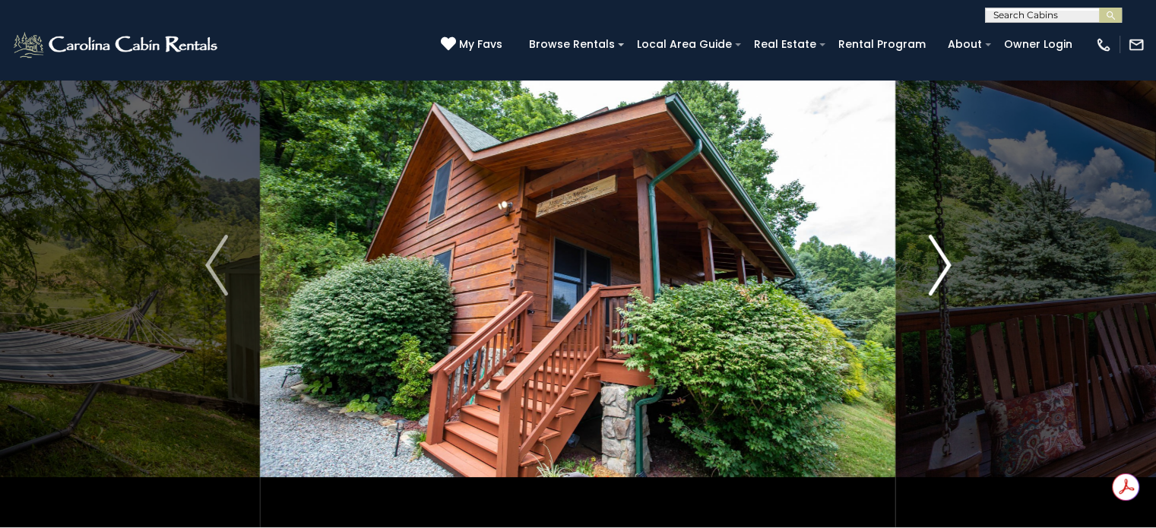
click at [939, 282] on img "Next" at bounding box center [939, 265] width 23 height 61
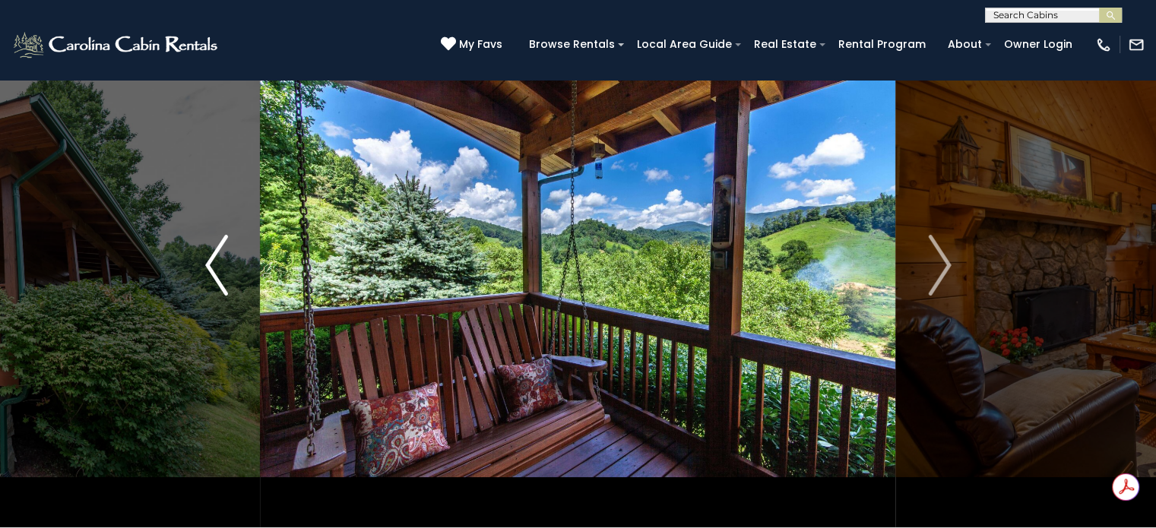
click at [229, 271] on button "Previous" at bounding box center [216, 265] width 87 height 524
